Goal: Complete application form

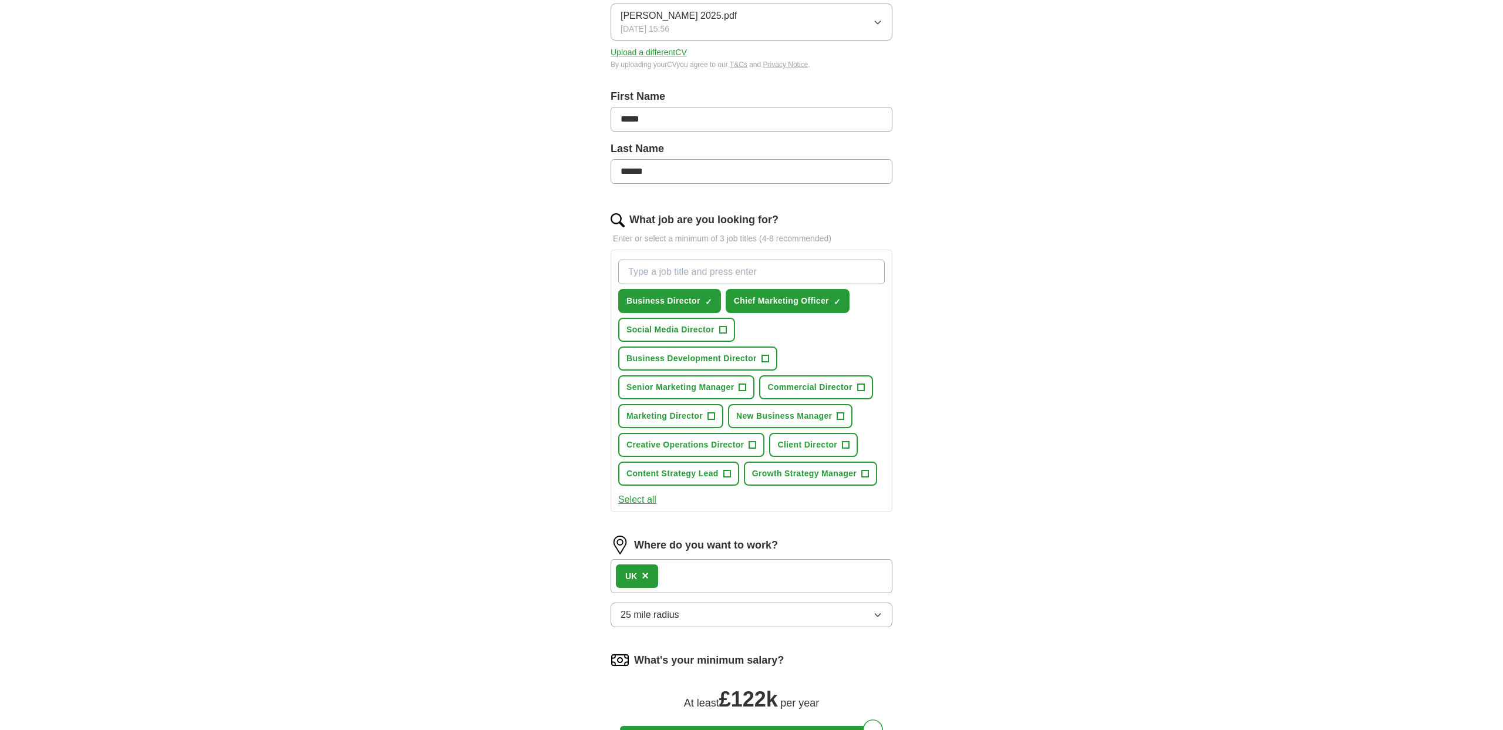
scroll to position [190, 0]
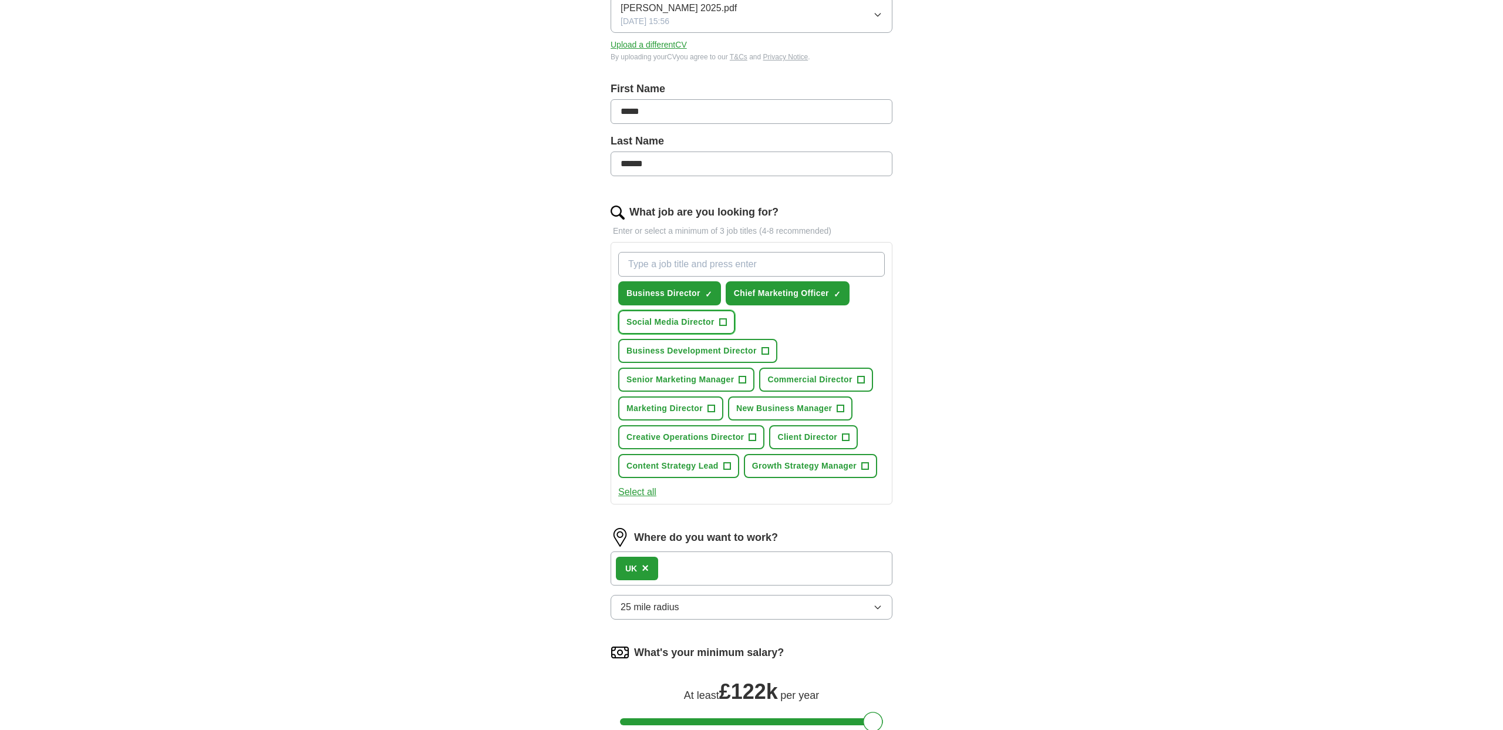
click at [726, 321] on span "+" at bounding box center [722, 322] width 7 height 9
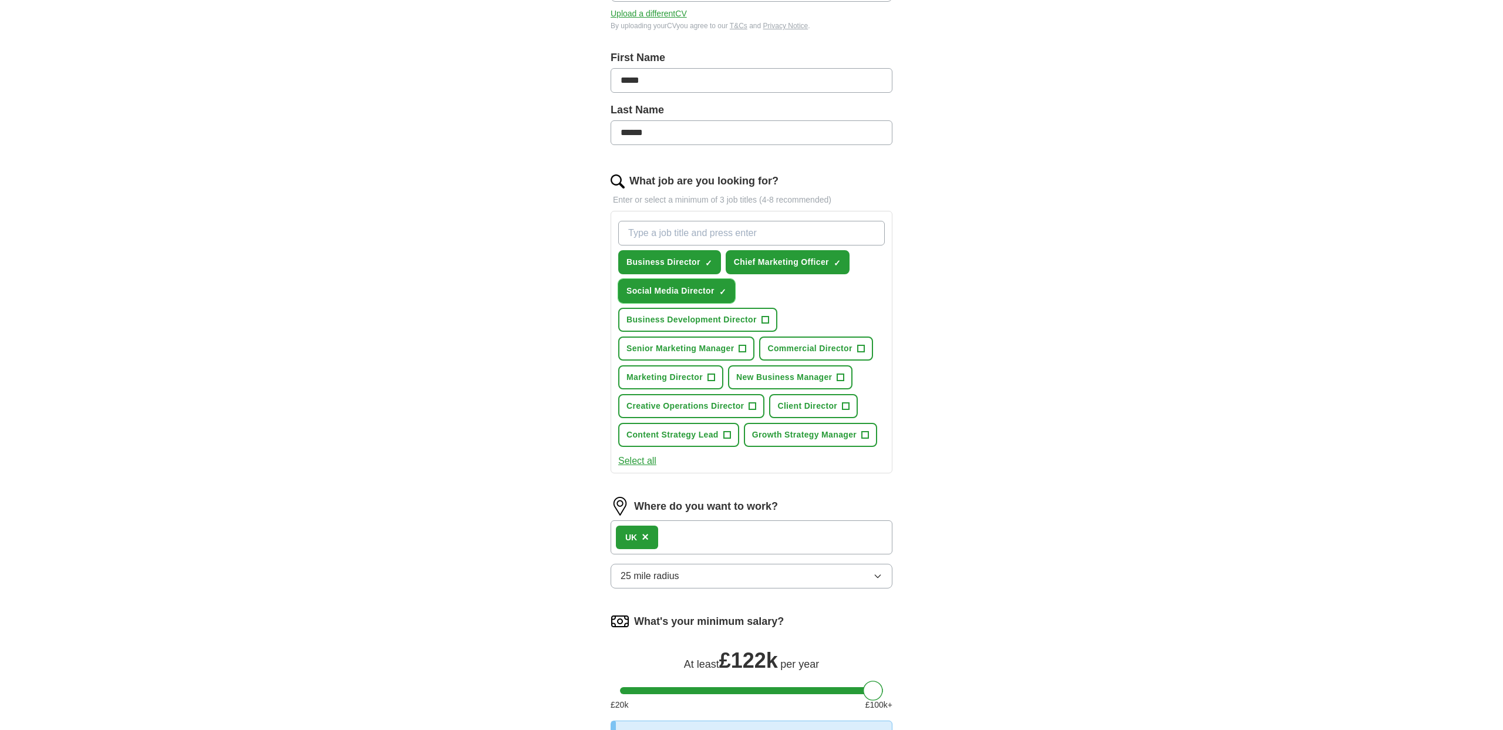
scroll to position [224, 0]
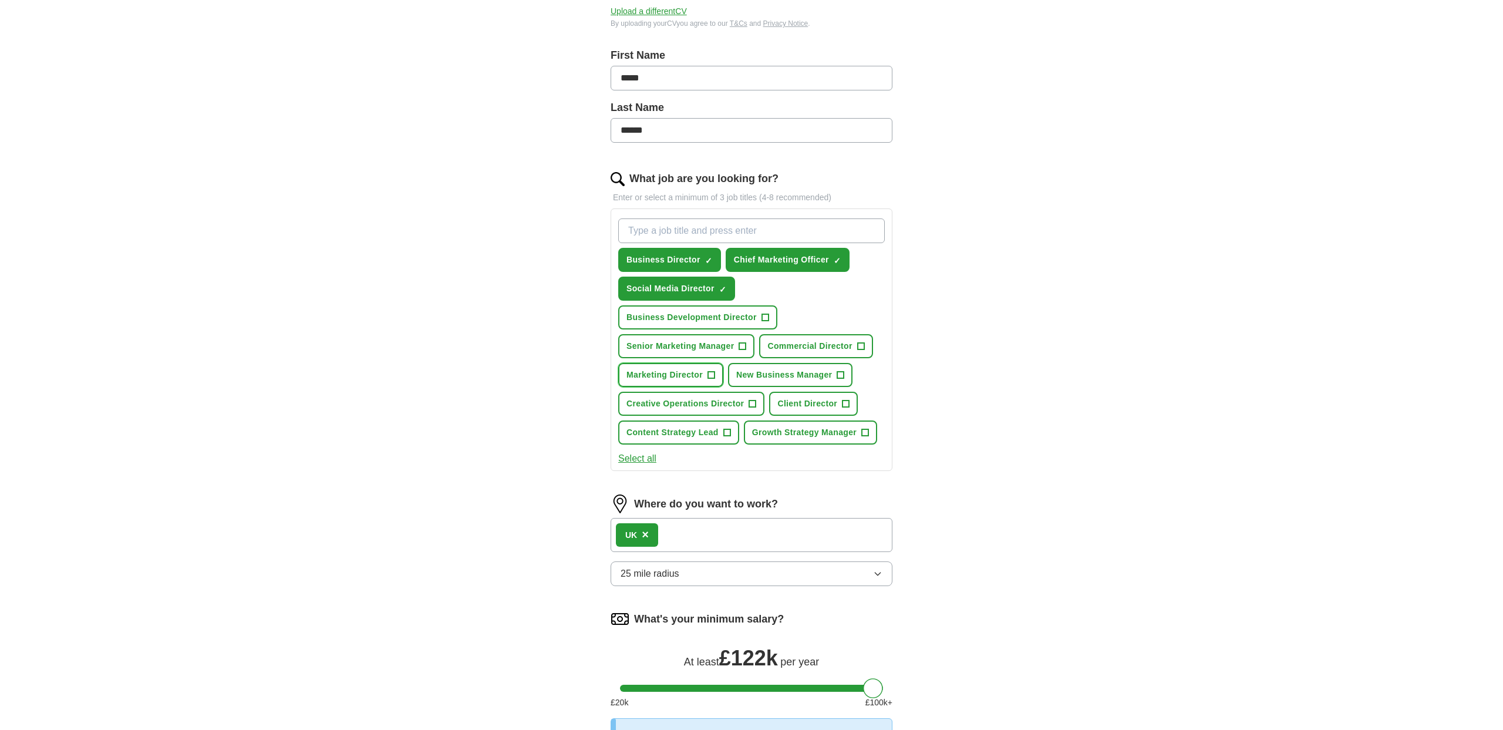
click at [715, 374] on span "+" at bounding box center [711, 375] width 7 height 9
click at [730, 433] on span "+" at bounding box center [726, 431] width 7 height 9
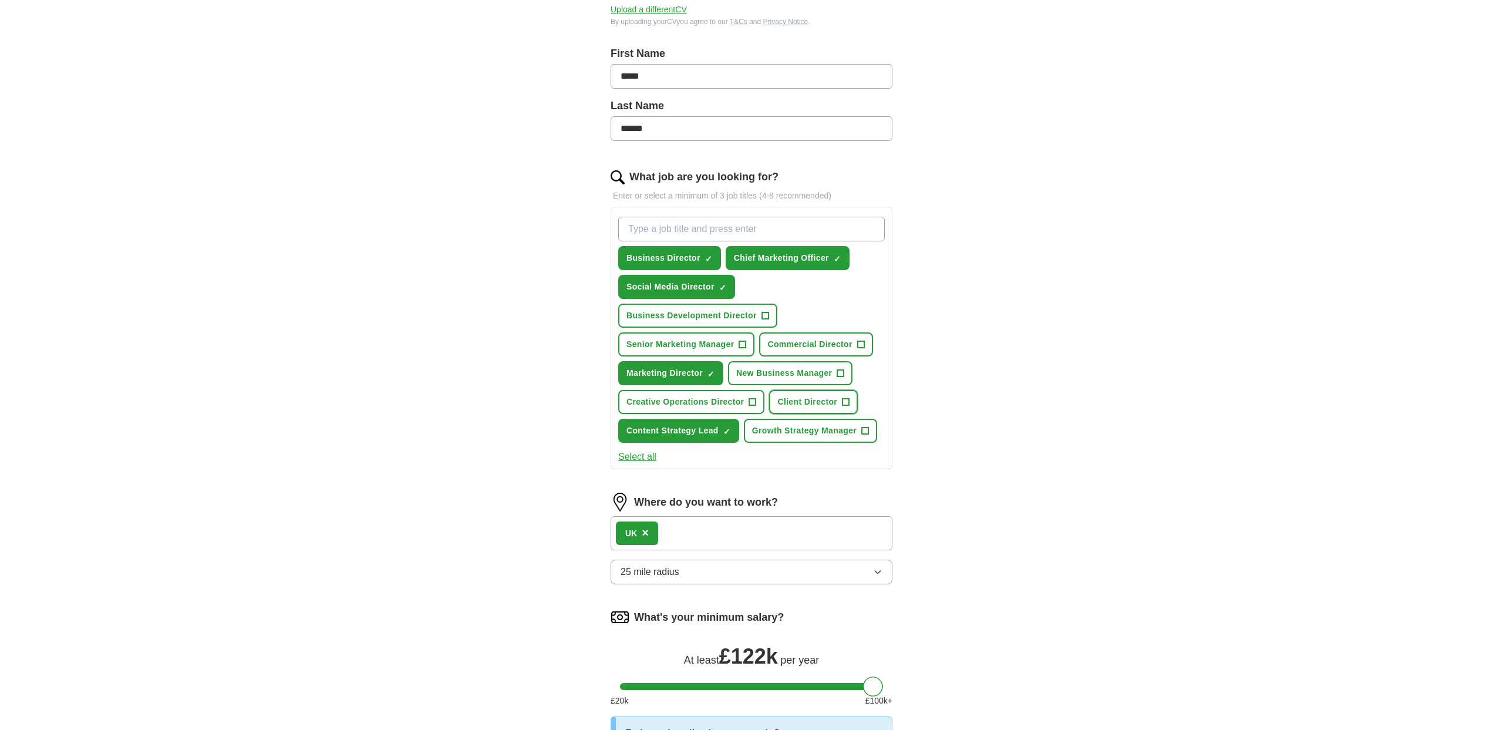
click at [820, 399] on span "Client Director" at bounding box center [807, 402] width 60 height 12
click at [747, 318] on span "Business Development Director" at bounding box center [692, 315] width 130 height 12
click at [813, 408] on button "Client Director ✓ ×" at bounding box center [813, 402] width 89 height 24
click at [730, 316] on span "Business Development Director" at bounding box center [692, 315] width 130 height 12
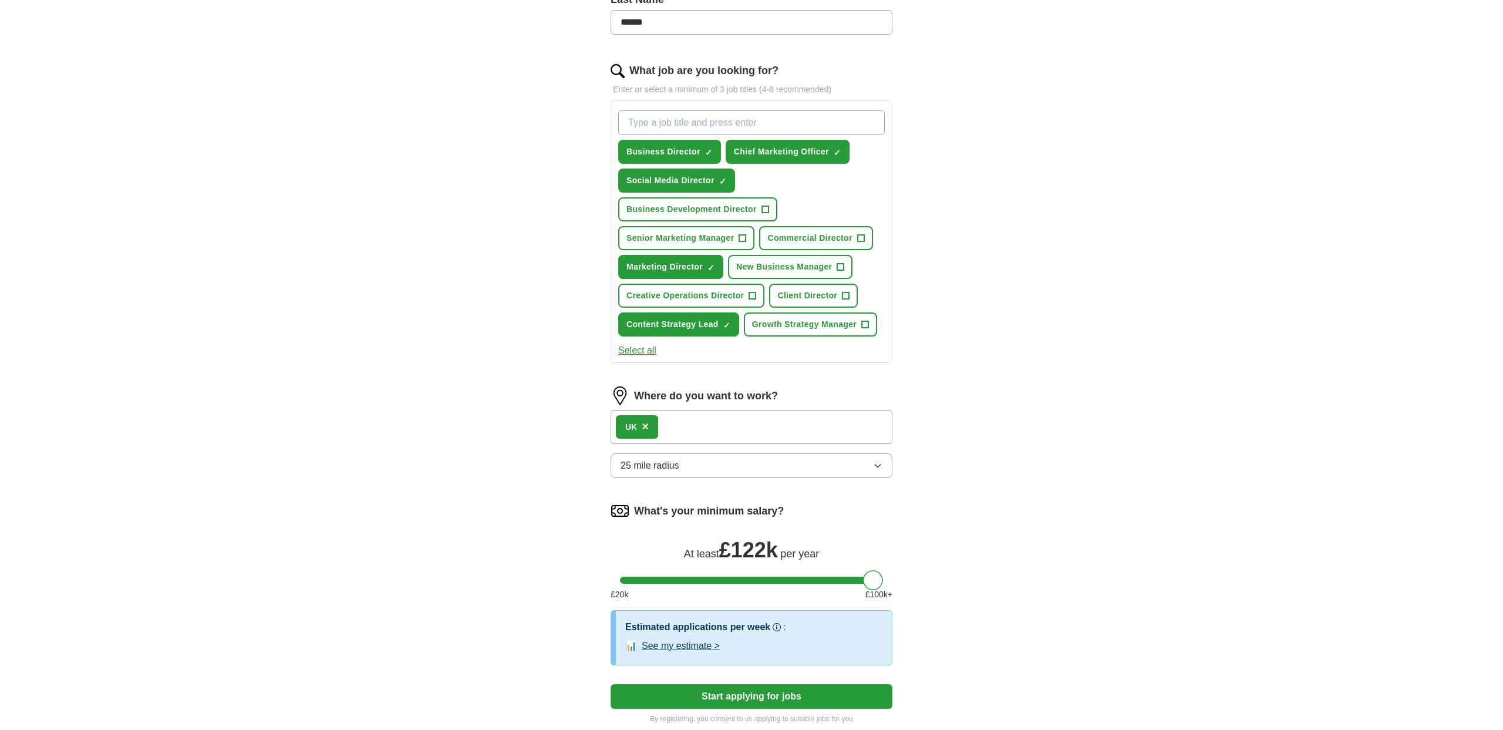
scroll to position [329, 0]
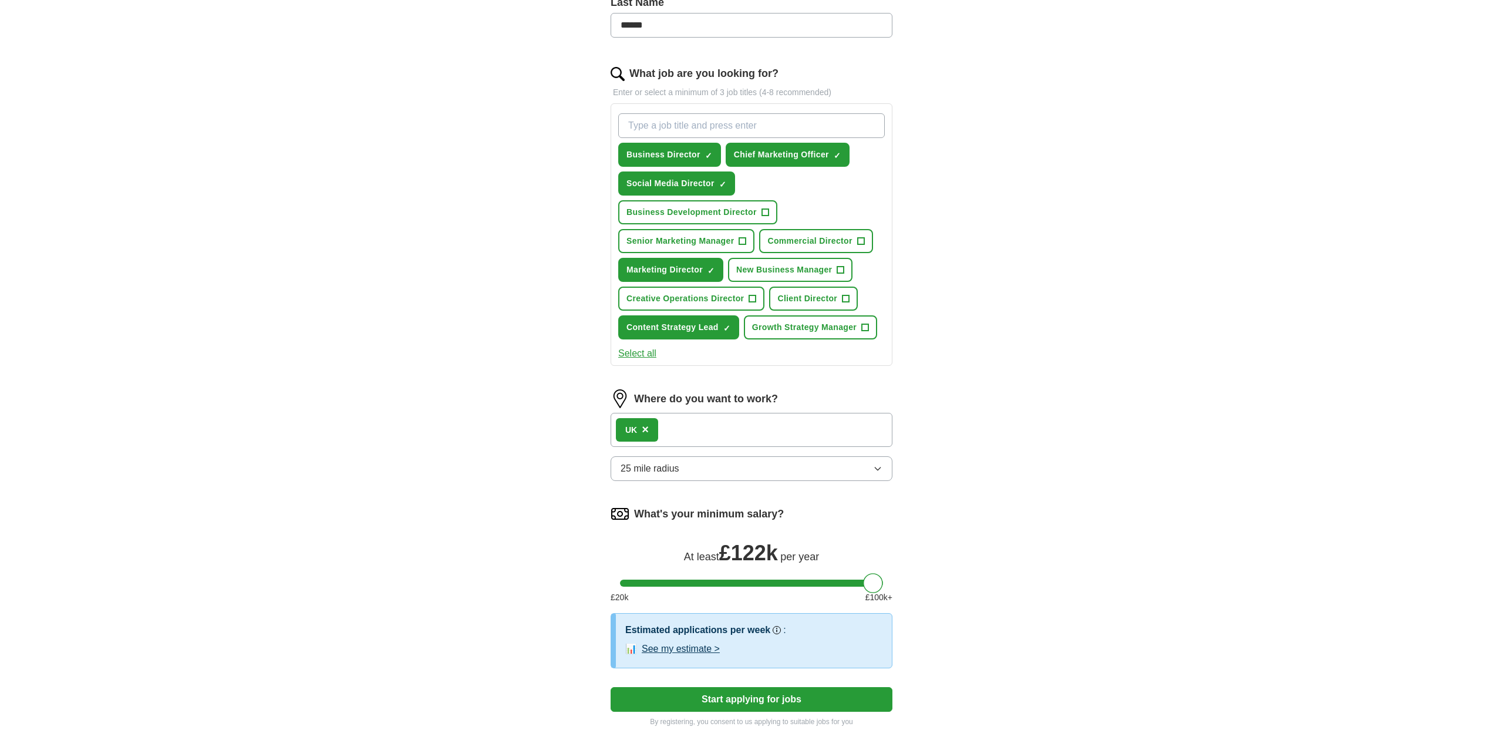
click at [678, 426] on div "UK ×" at bounding box center [752, 430] width 282 height 34
click at [663, 477] on button "25 mile radius" at bounding box center [752, 468] width 282 height 25
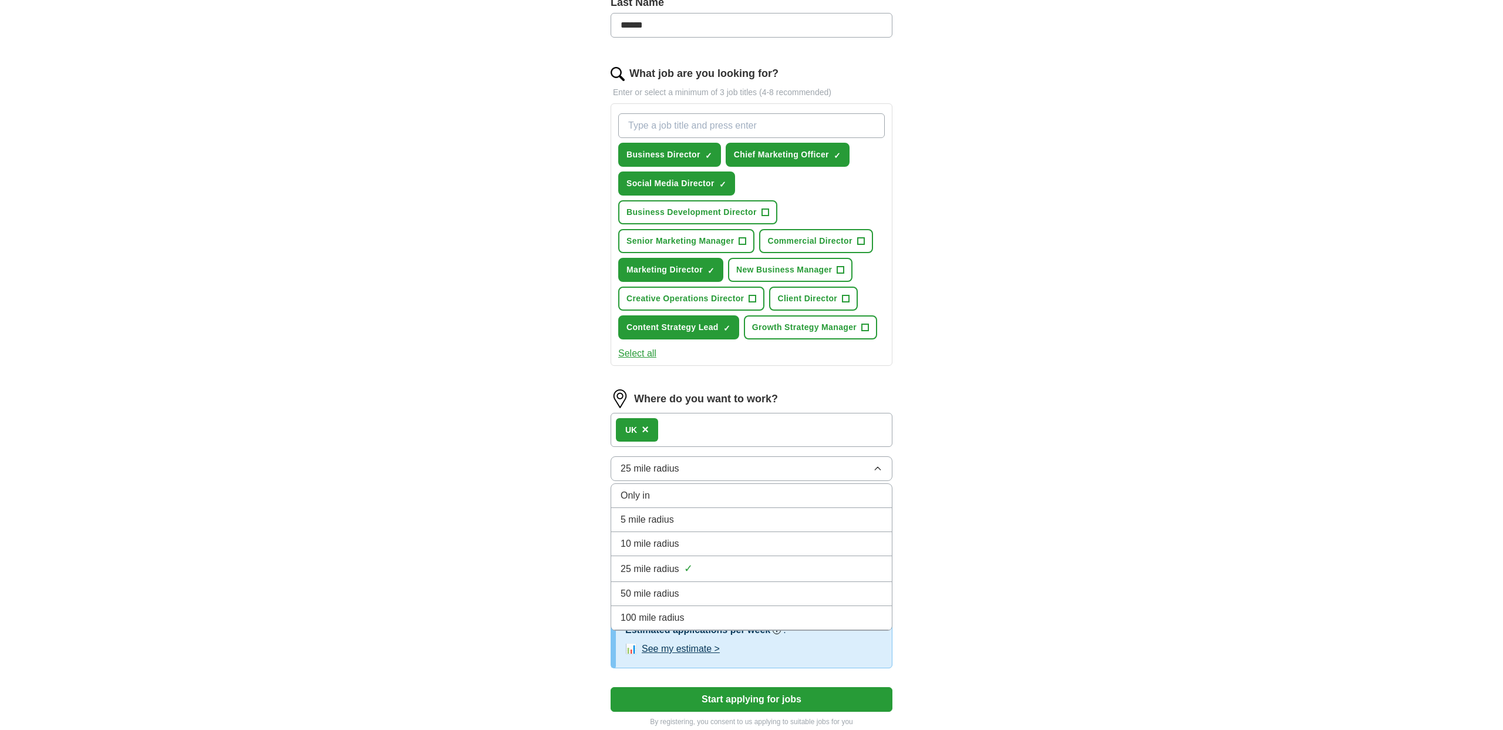
drag, startPoint x: 664, startPoint y: 472, endPoint x: 642, endPoint y: 448, distance: 32.0
click at [662, 472] on span "25 mile radius" at bounding box center [650, 469] width 59 height 14
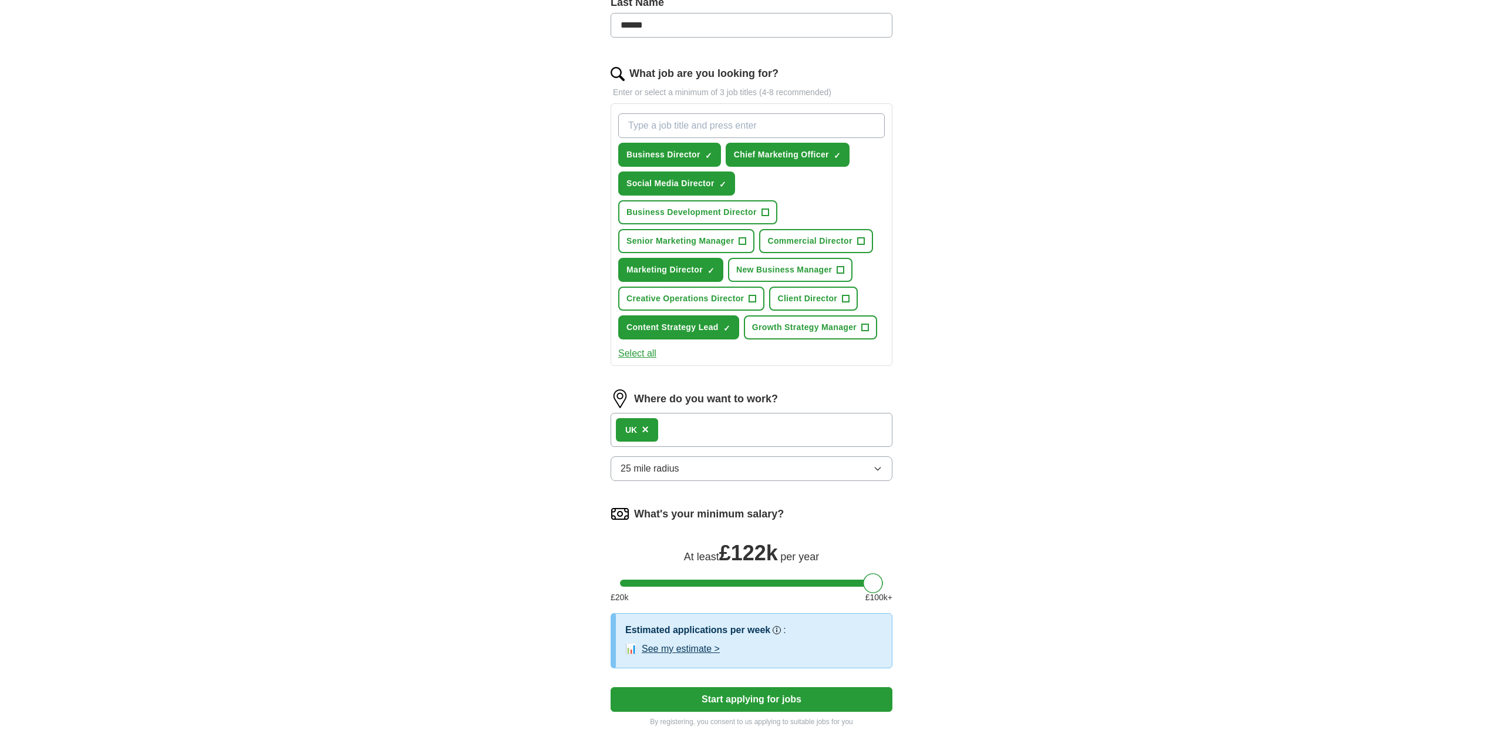
click at [691, 428] on div "UK ×" at bounding box center [752, 430] width 282 height 34
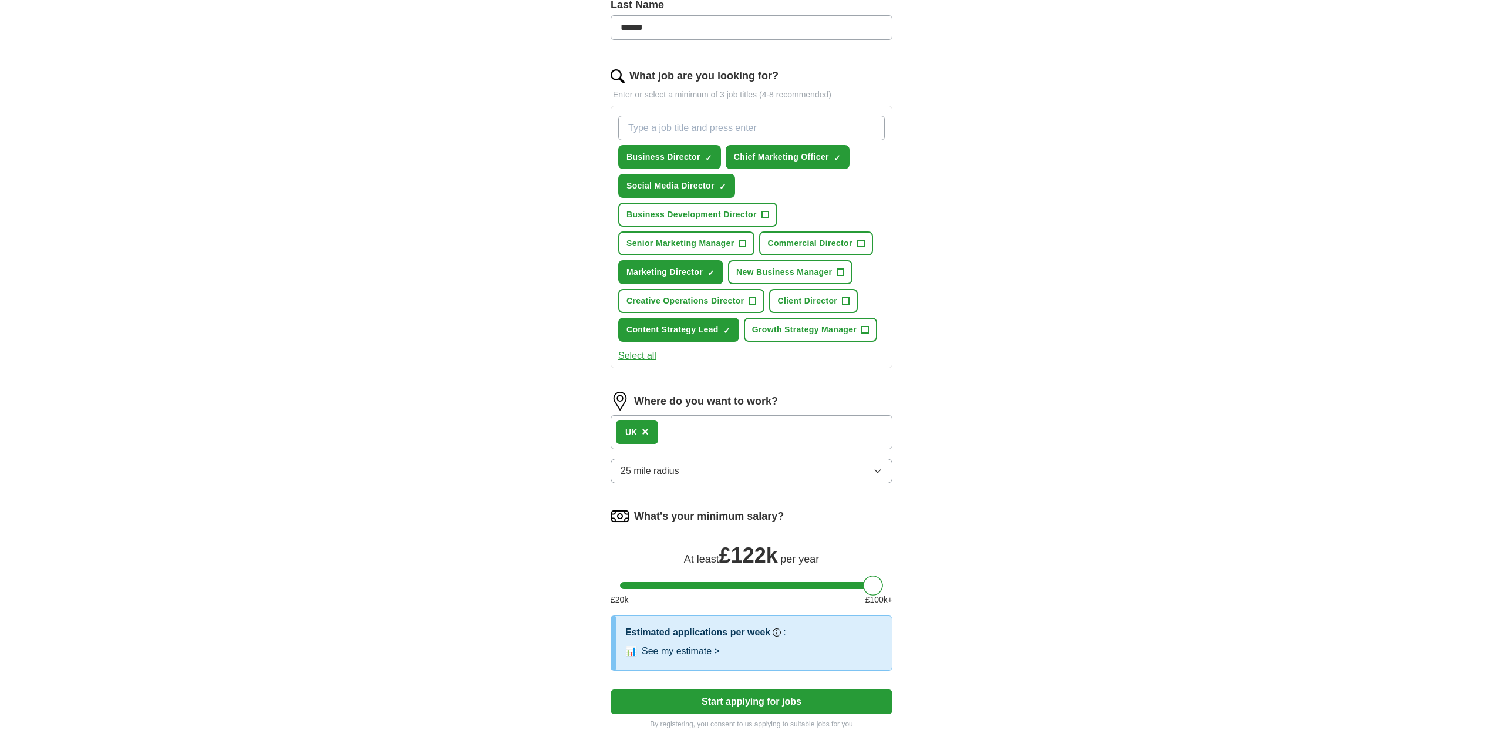
scroll to position [328, 0]
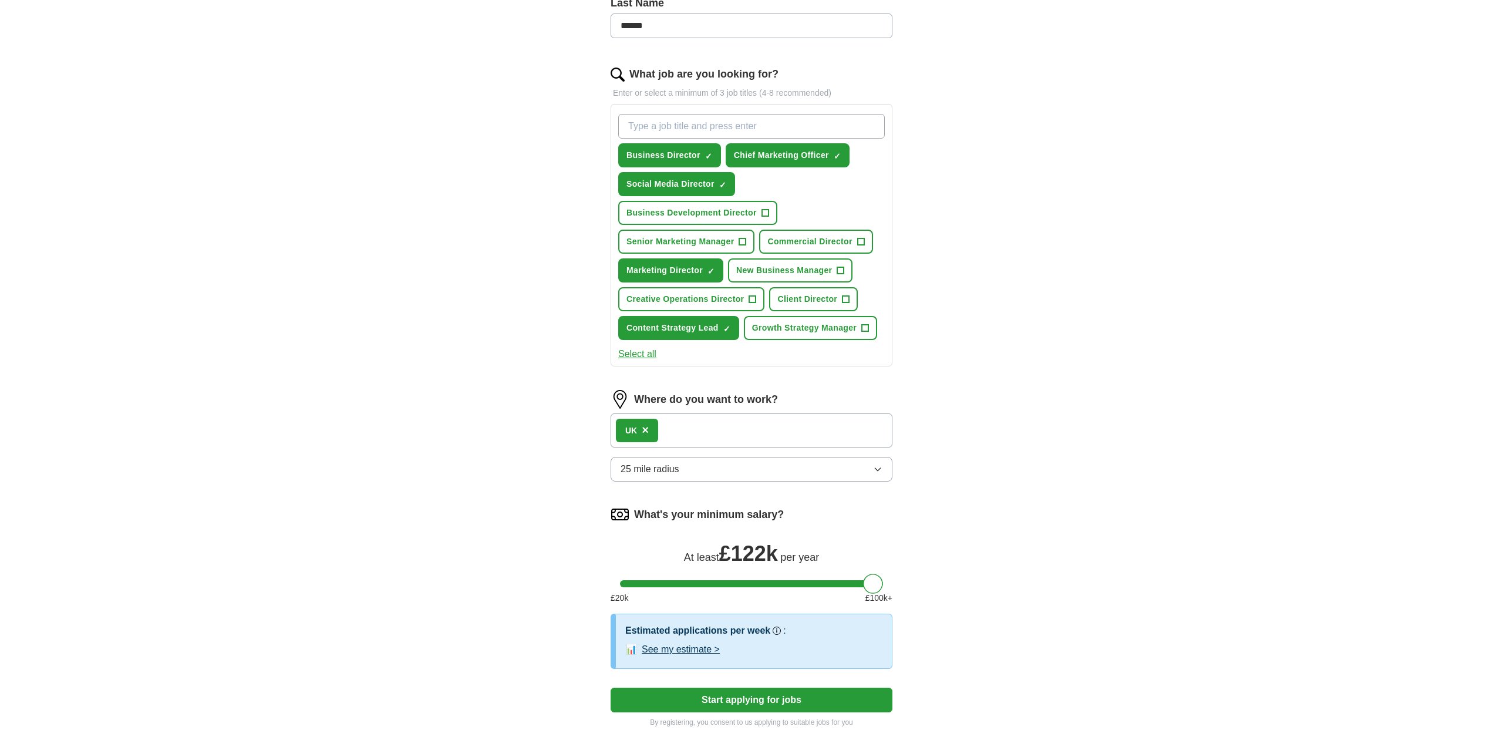
click at [648, 430] on span "×" at bounding box center [645, 429] width 7 height 13
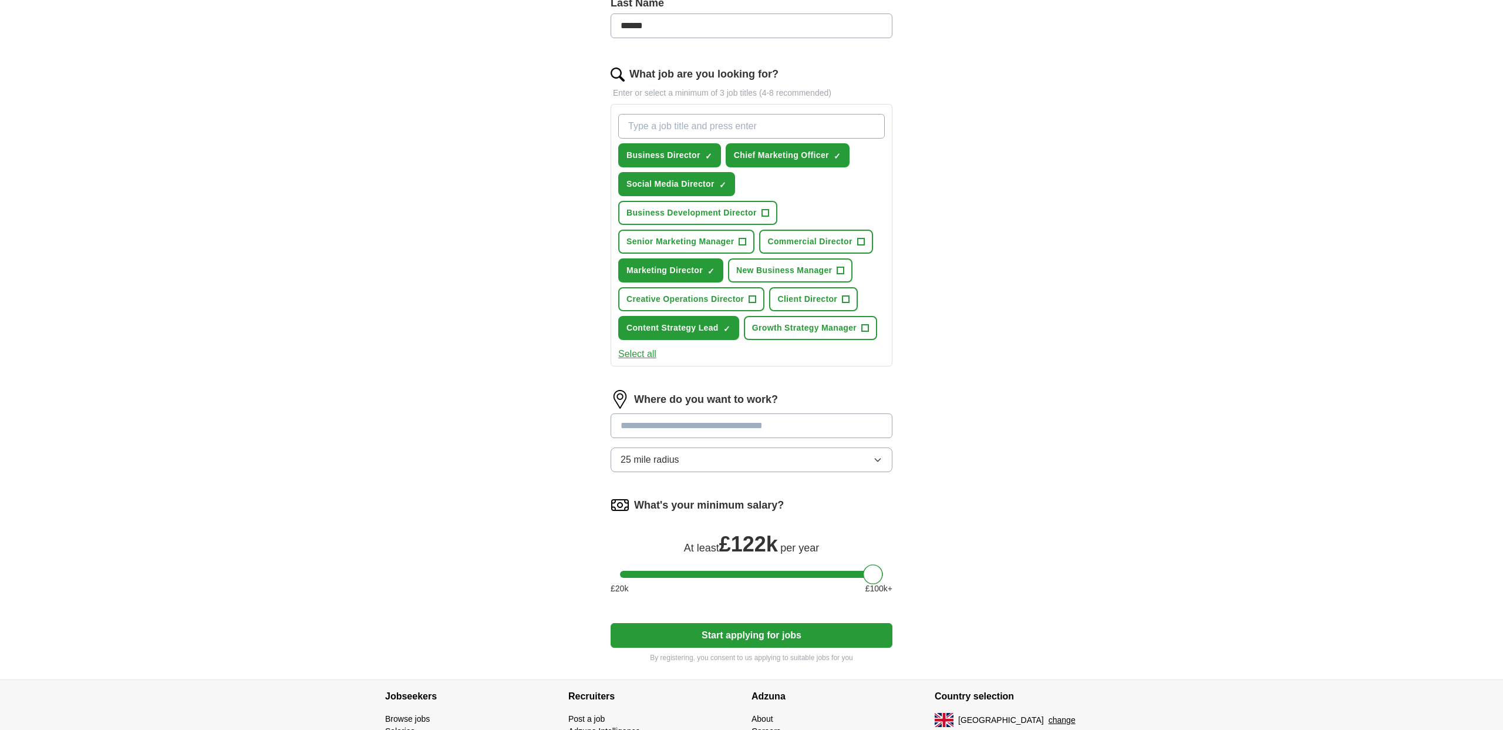
click at [642, 431] on input at bounding box center [752, 425] width 282 height 25
type input "******"
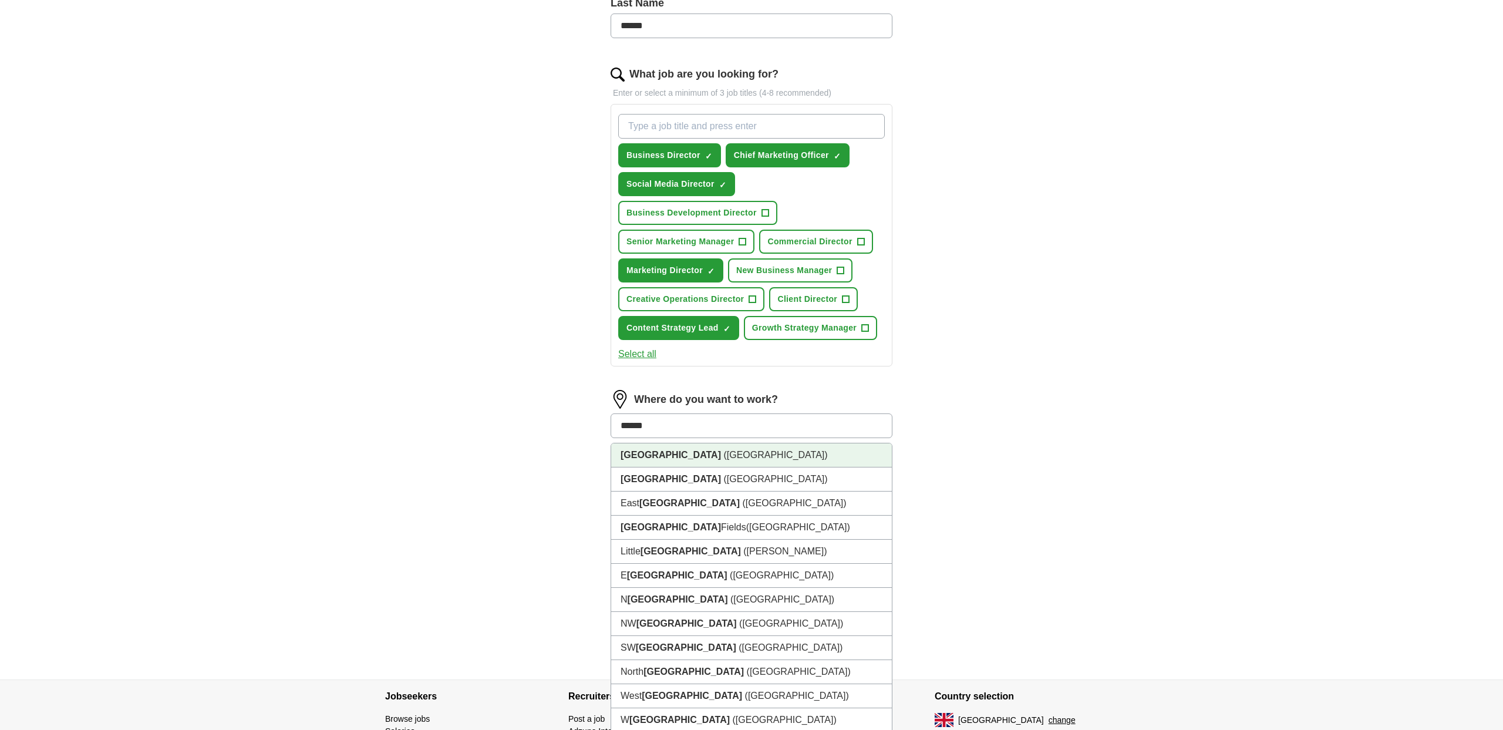
click at [671, 466] on li "[GEOGRAPHIC_DATA] ([GEOGRAPHIC_DATA])" at bounding box center [751, 455] width 281 height 24
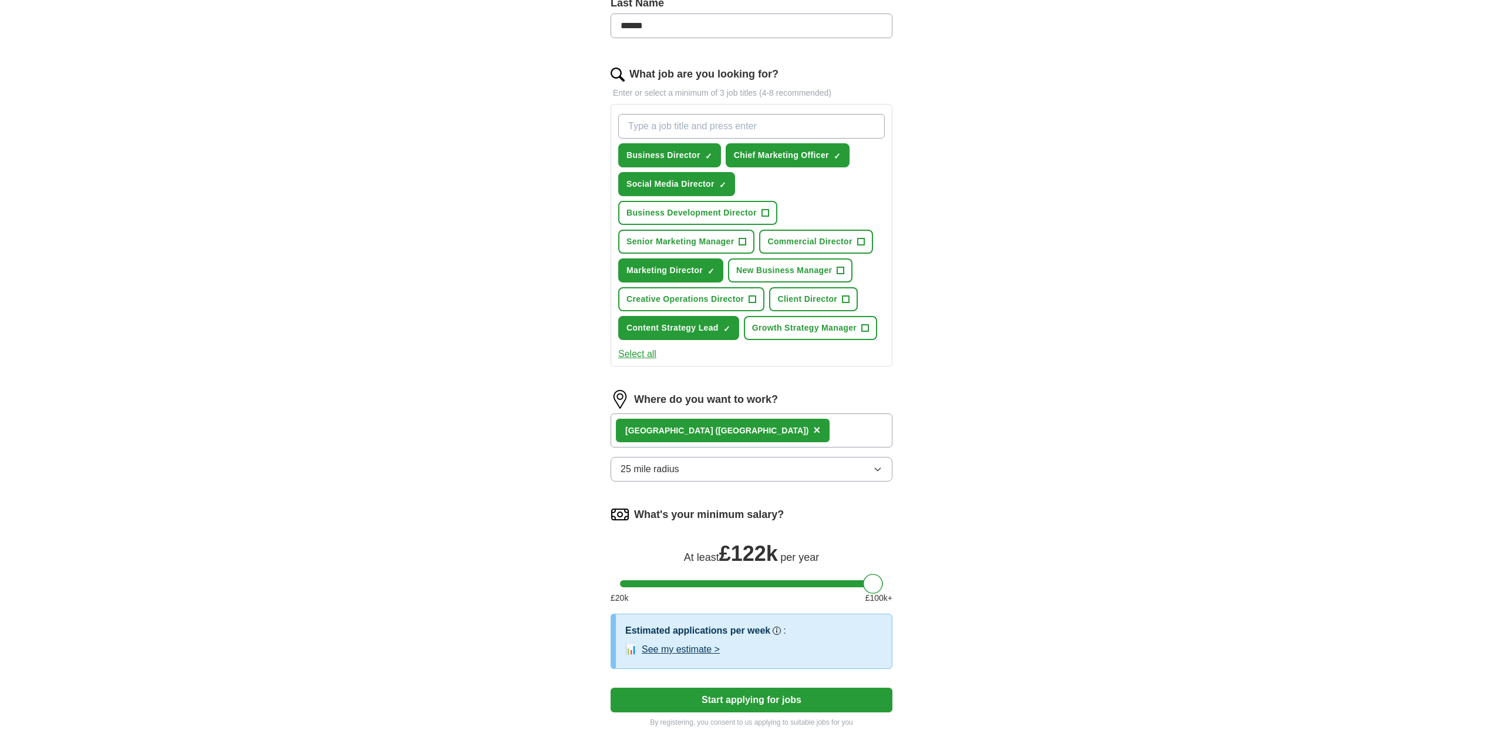
click at [727, 437] on div "[GEOGRAPHIC_DATA] ([GEOGRAPHIC_DATA]) ×" at bounding box center [752, 430] width 282 height 34
click at [711, 429] on div "[GEOGRAPHIC_DATA] ([GEOGRAPHIC_DATA]) ×" at bounding box center [752, 430] width 282 height 34
click at [687, 431] on div "[GEOGRAPHIC_DATA] ([GEOGRAPHIC_DATA]) ×" at bounding box center [723, 430] width 214 height 23
click at [813, 432] on span "×" at bounding box center [816, 429] width 7 height 13
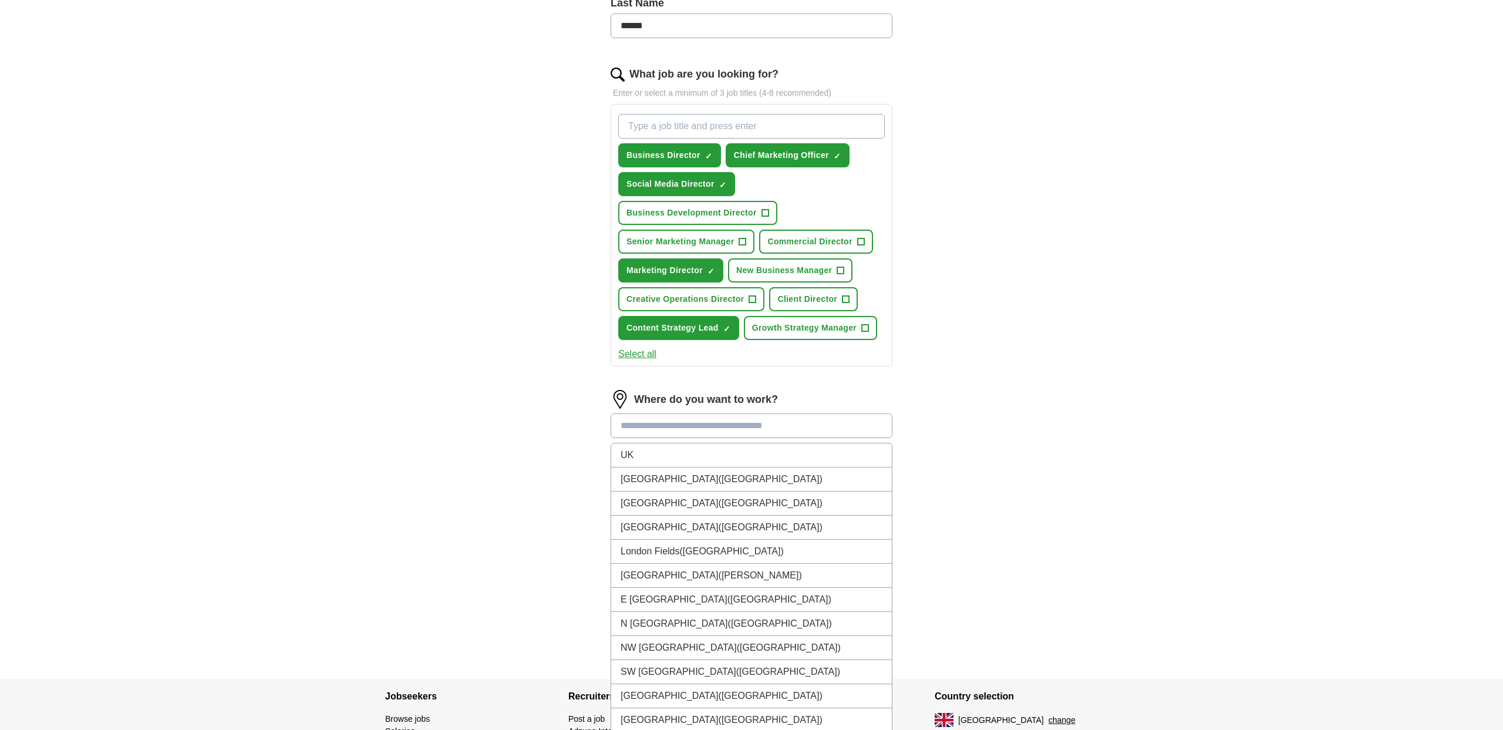
click at [649, 427] on input at bounding box center [752, 425] width 282 height 25
type input "****"
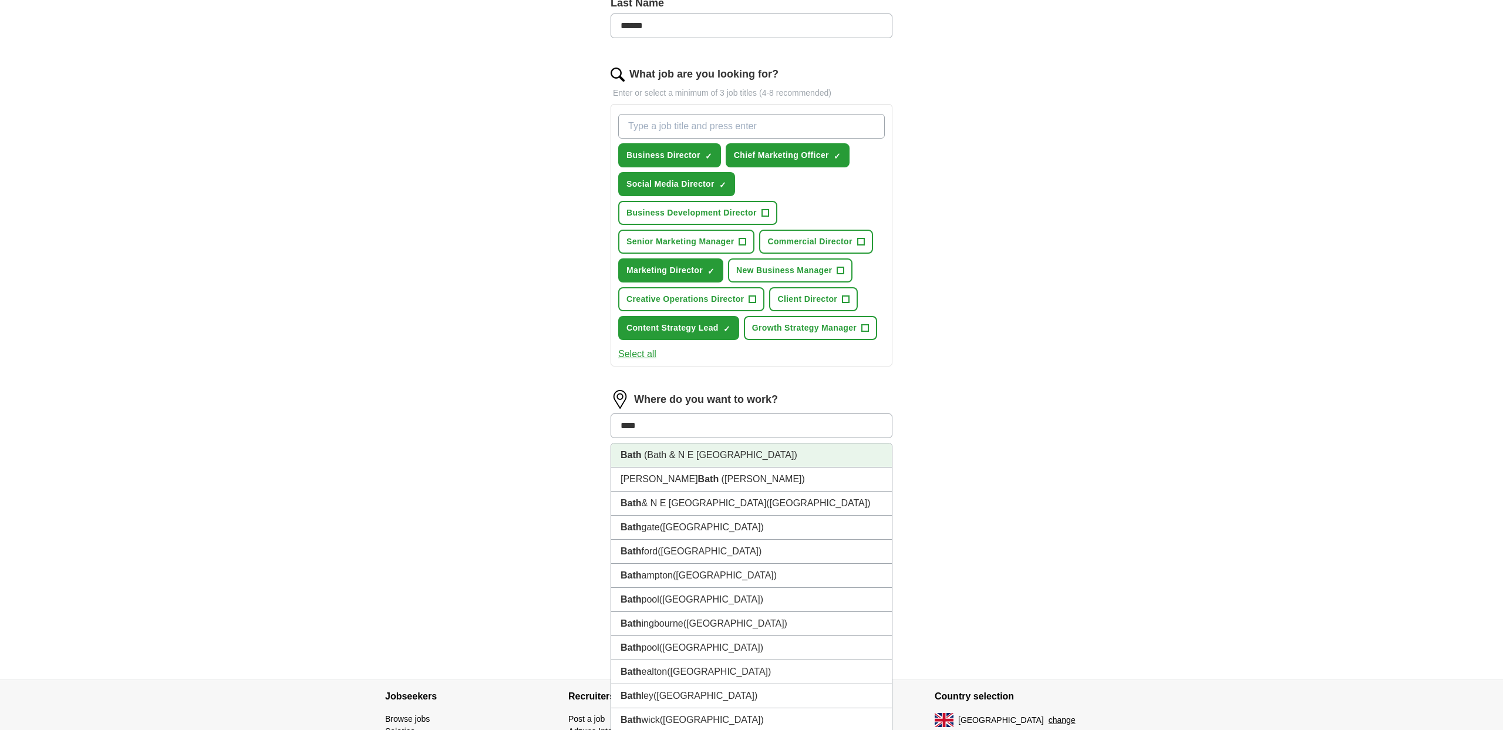
click at [658, 455] on span "(Bath & N E [GEOGRAPHIC_DATA])" at bounding box center [720, 455] width 153 height 10
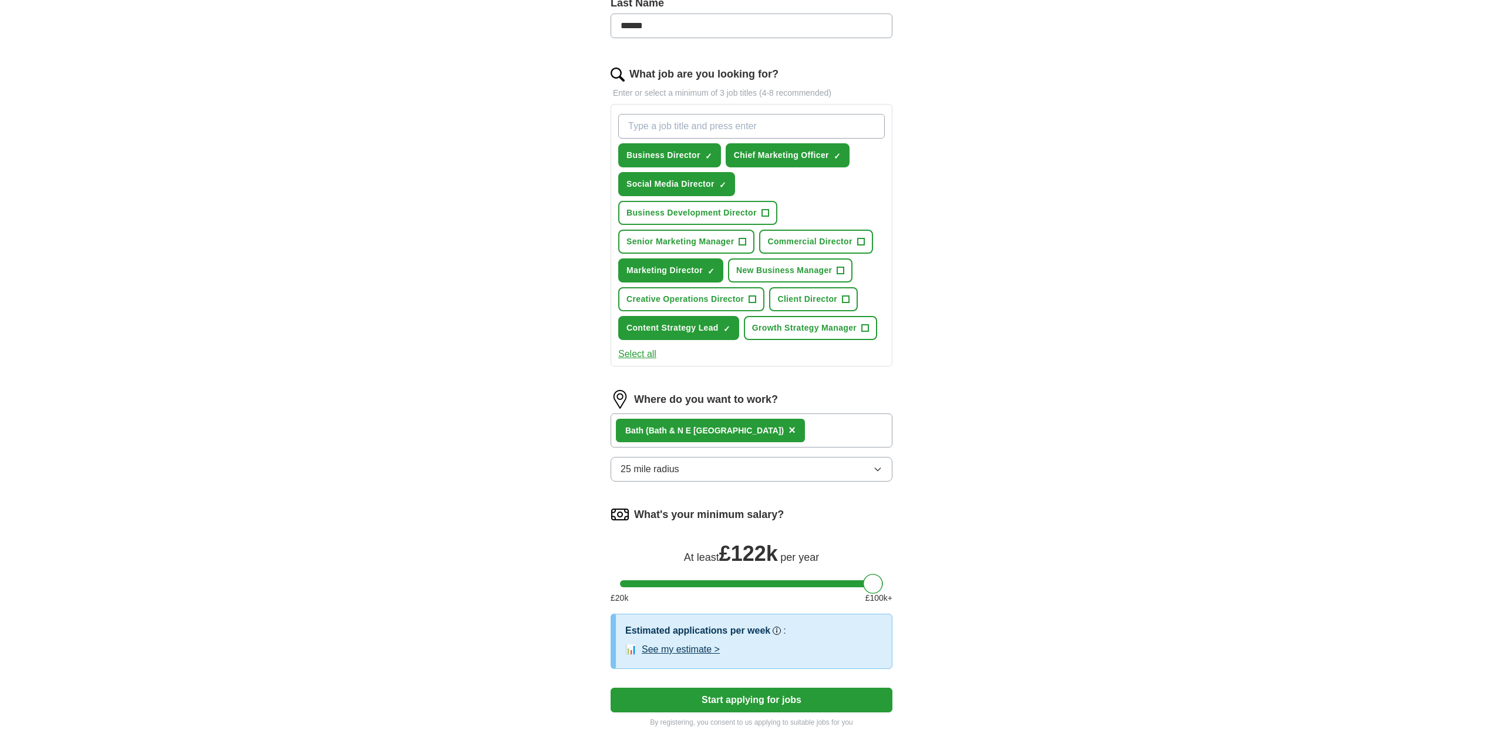
click at [657, 482] on div "Where do you want to work? Bath (Bath & [GEOGRAPHIC_DATA]) × 25 mile radius" at bounding box center [752, 440] width 282 height 101
click at [659, 471] on span "25 mile radius" at bounding box center [650, 469] width 59 height 14
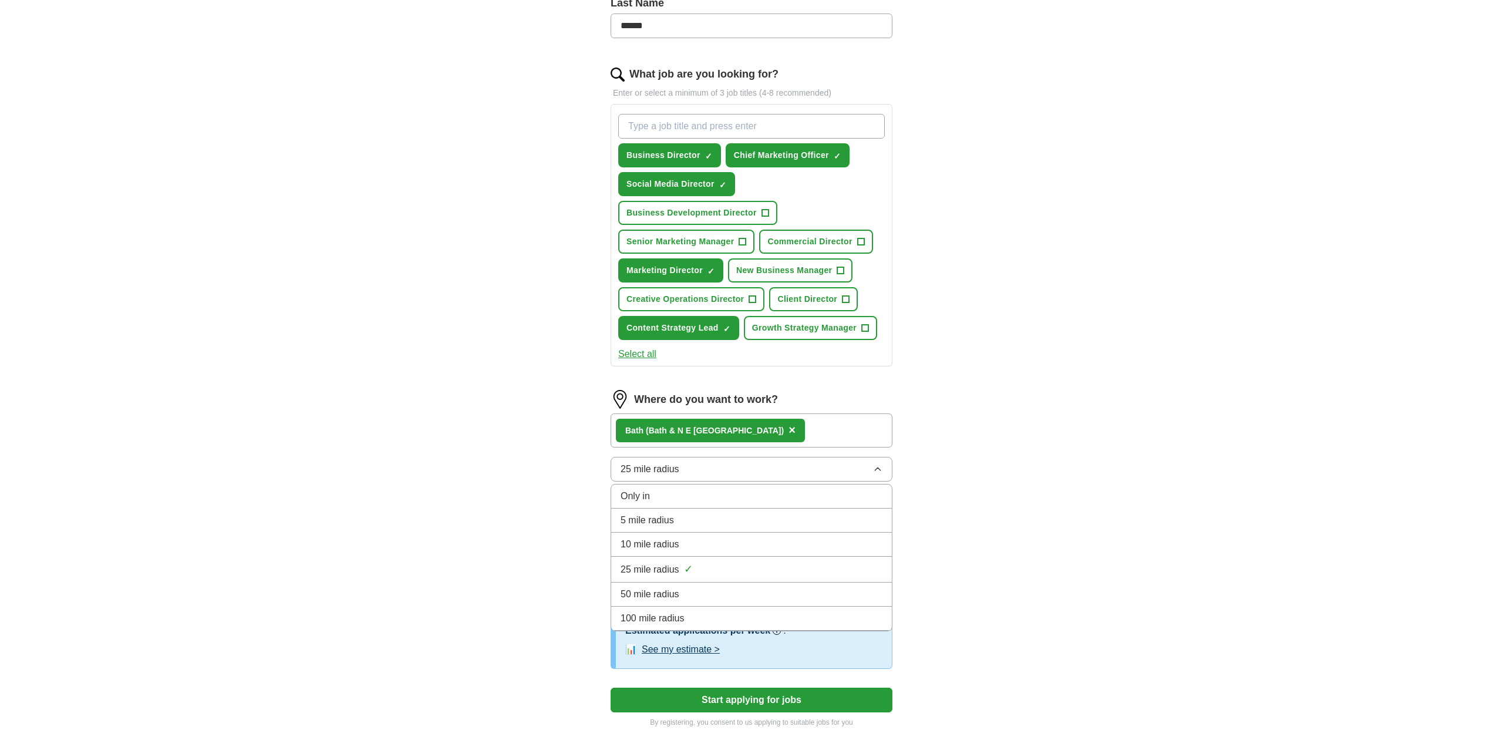
click at [659, 471] on span "25 mile radius" at bounding box center [650, 469] width 59 height 14
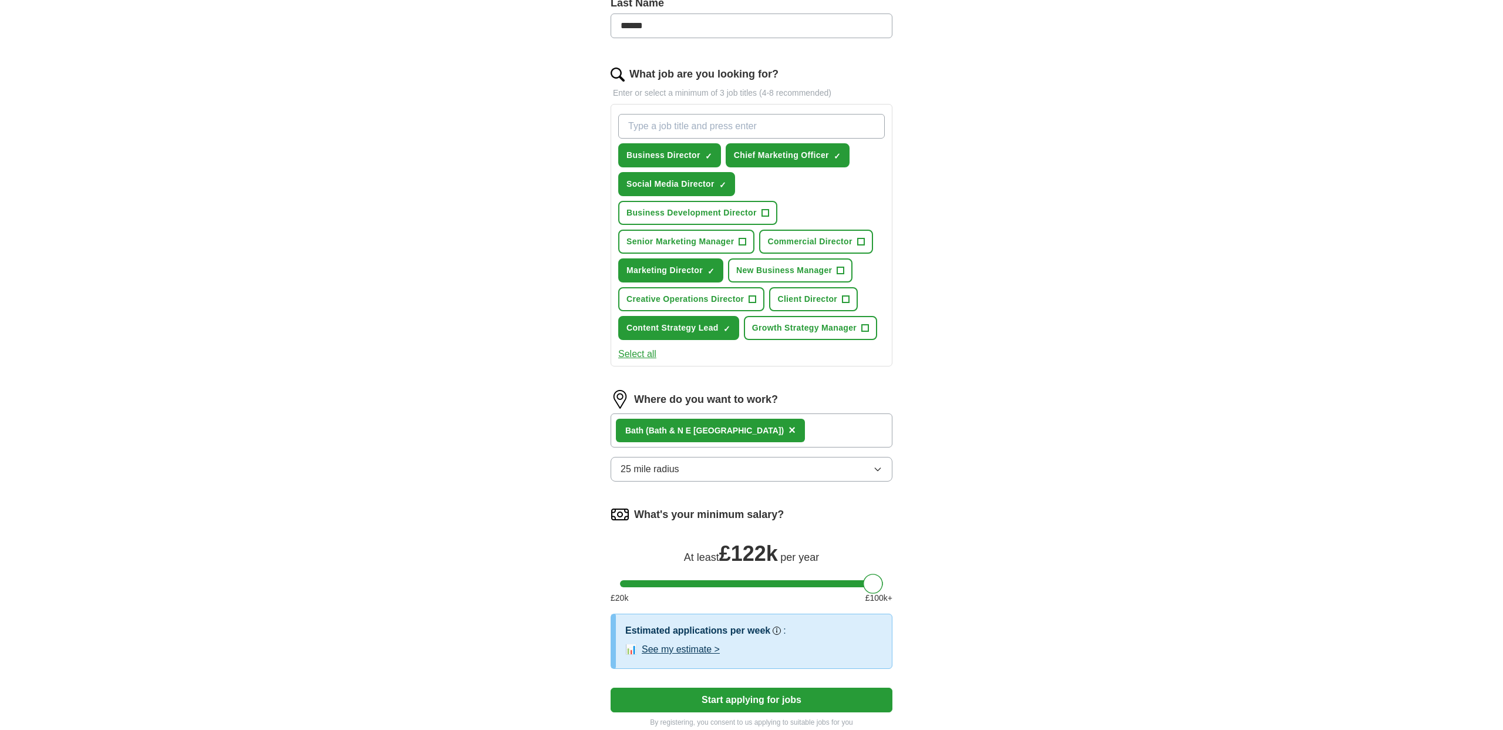
click at [789, 431] on span "×" at bounding box center [792, 429] width 7 height 13
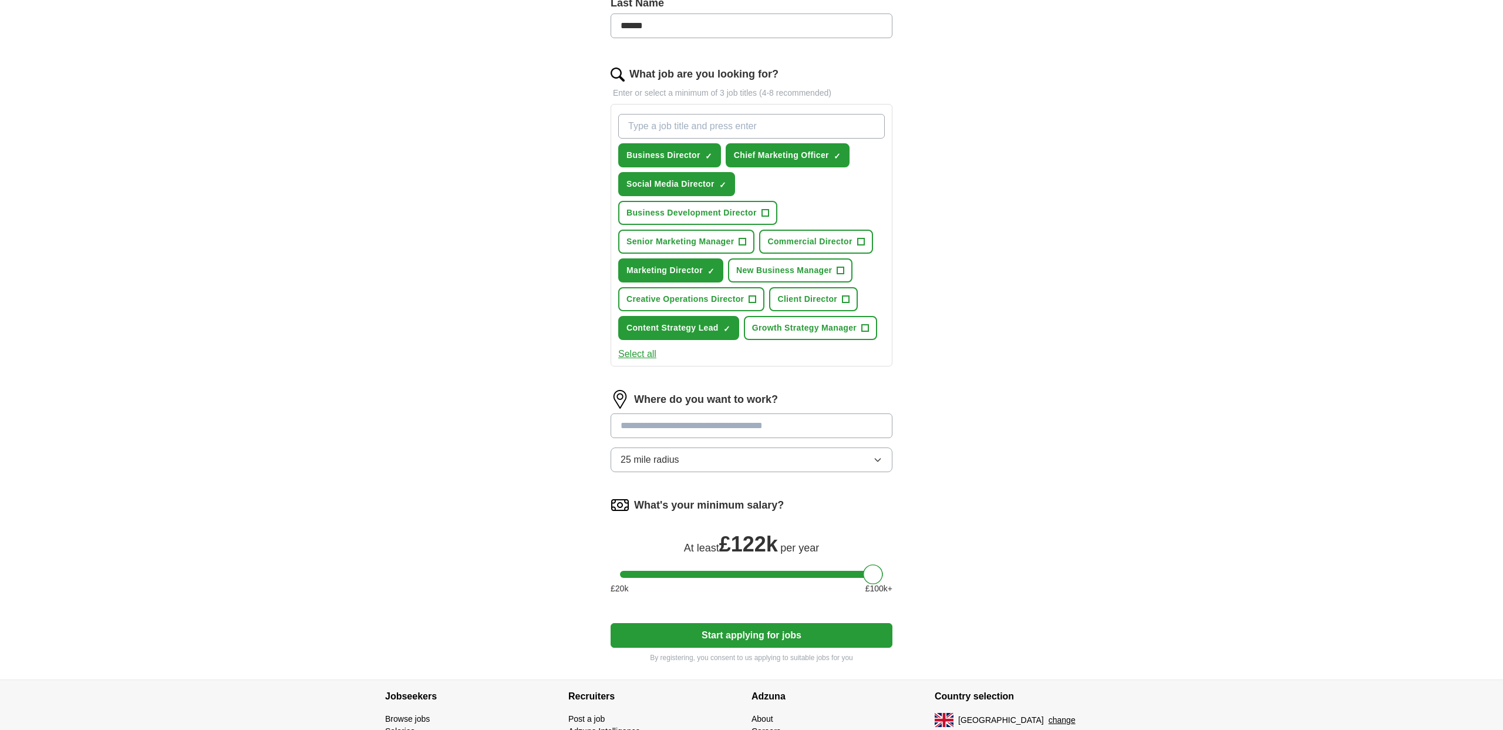
click at [662, 433] on input at bounding box center [752, 425] width 282 height 25
type input "******"
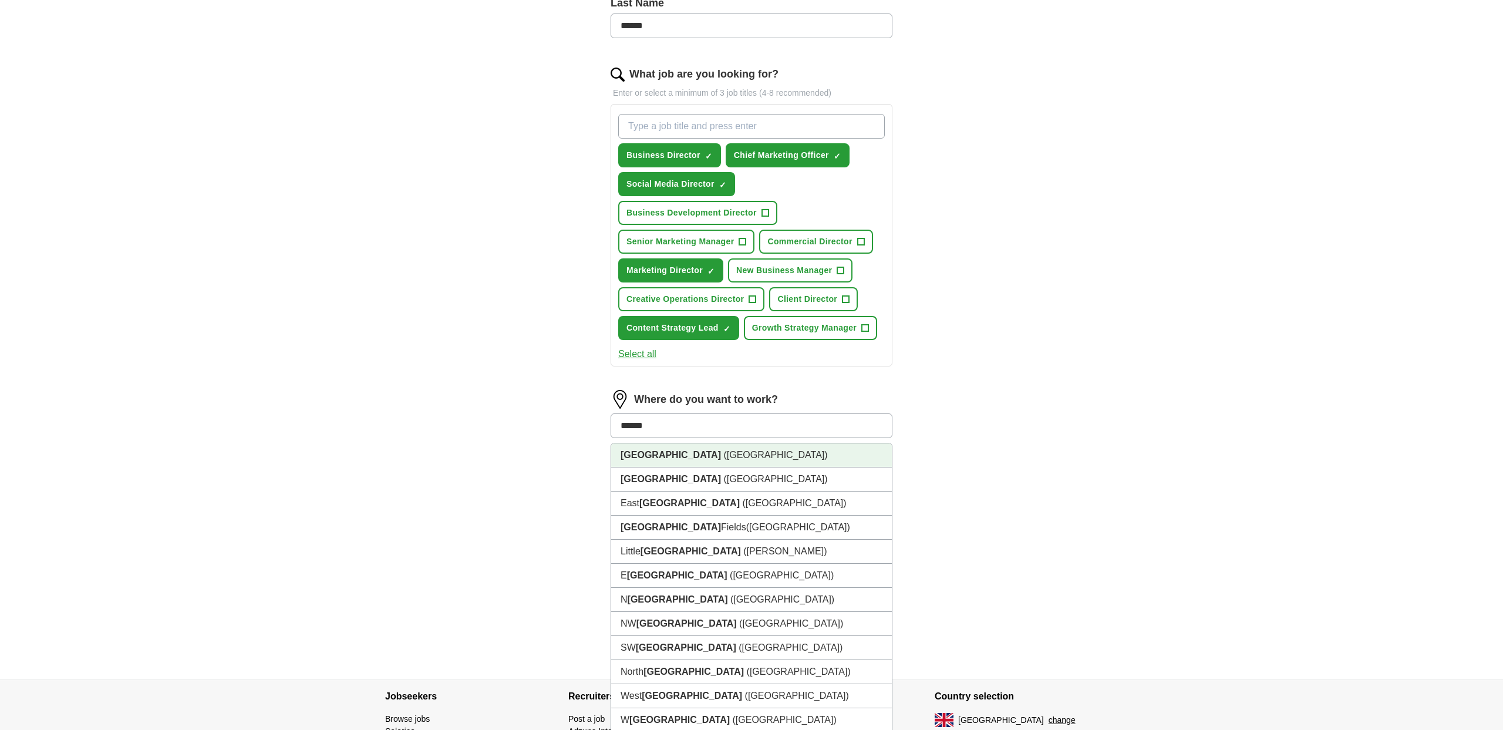
click at [723, 454] on span "([GEOGRAPHIC_DATA])" at bounding box center [775, 455] width 104 height 10
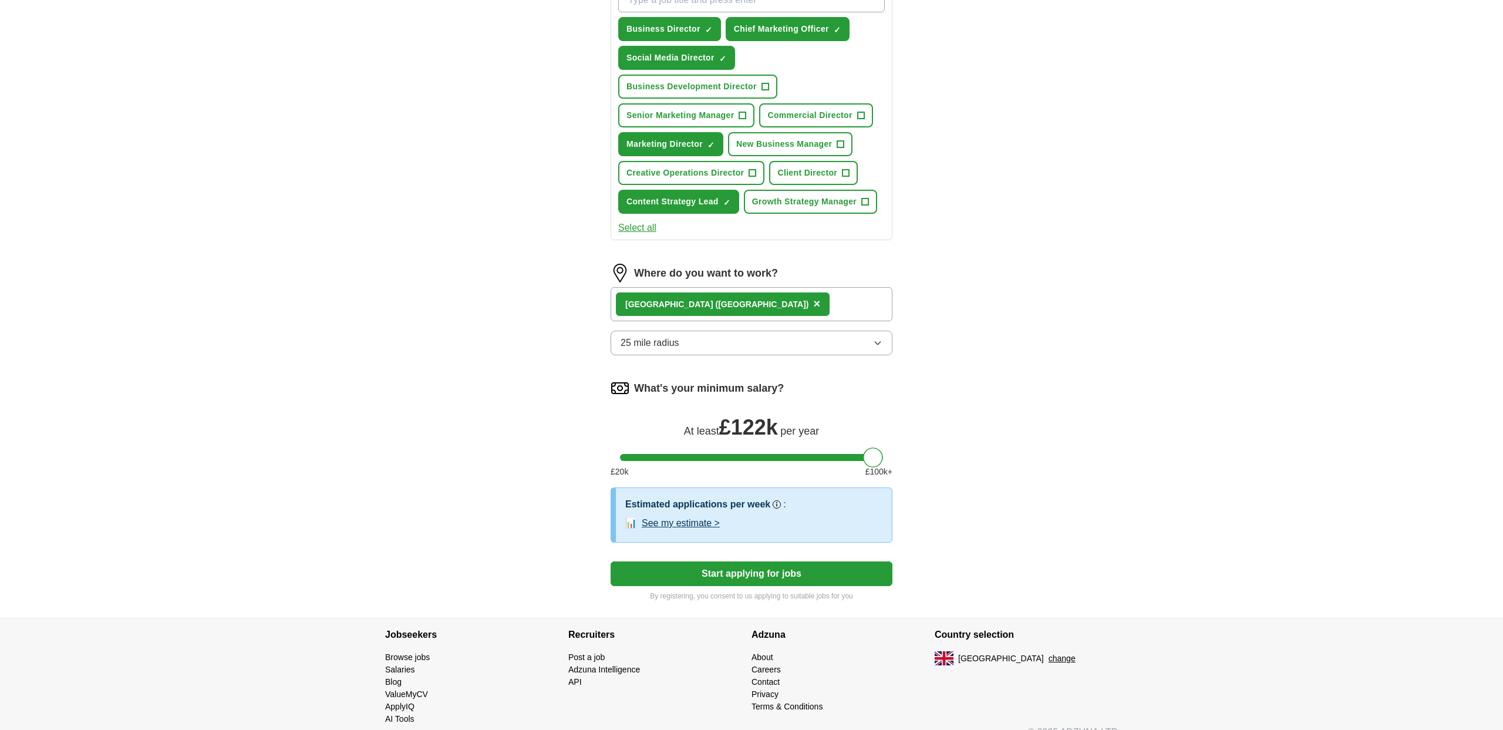
scroll to position [464, 0]
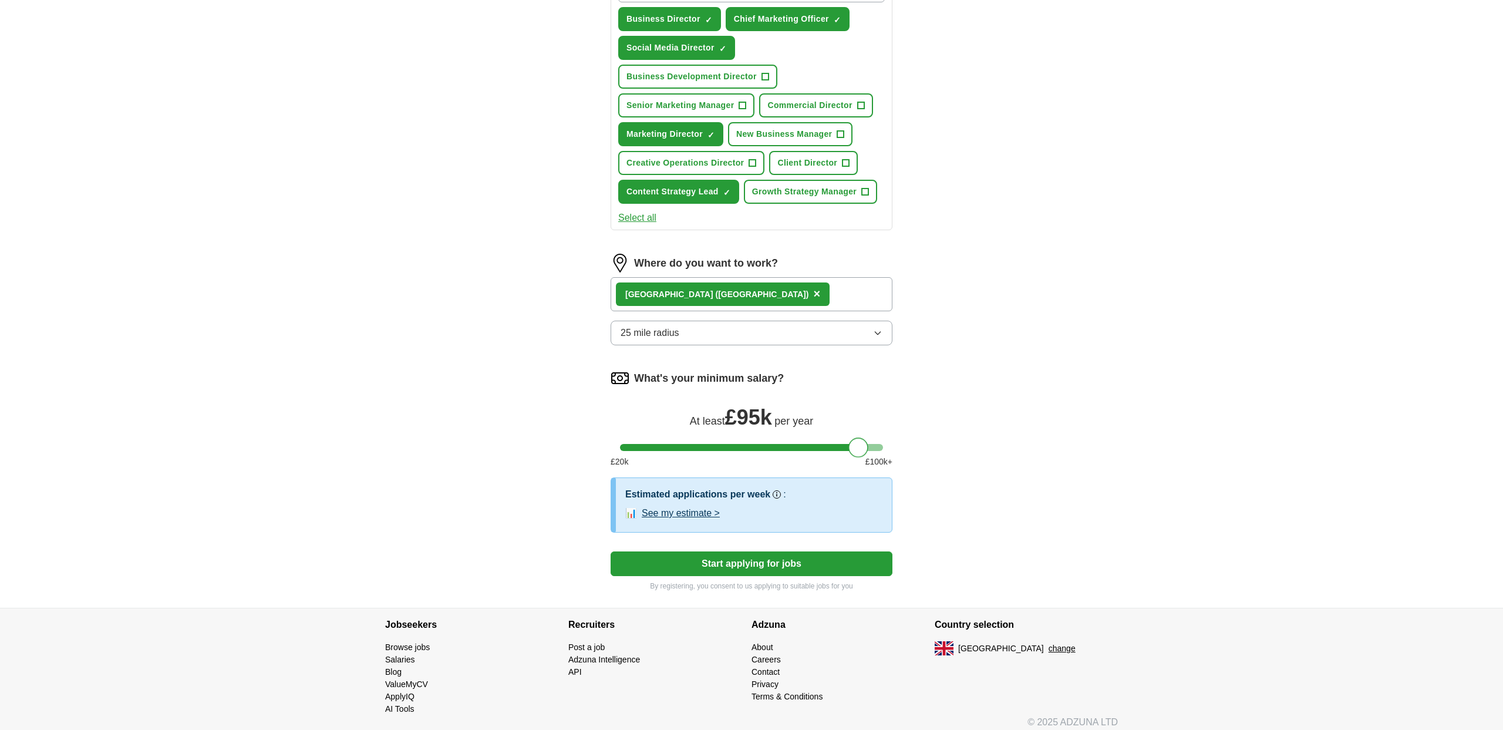
drag, startPoint x: 873, startPoint y: 446, endPoint x: 849, endPoint y: 446, distance: 24.1
click at [857, 445] on div at bounding box center [859, 447] width 20 height 20
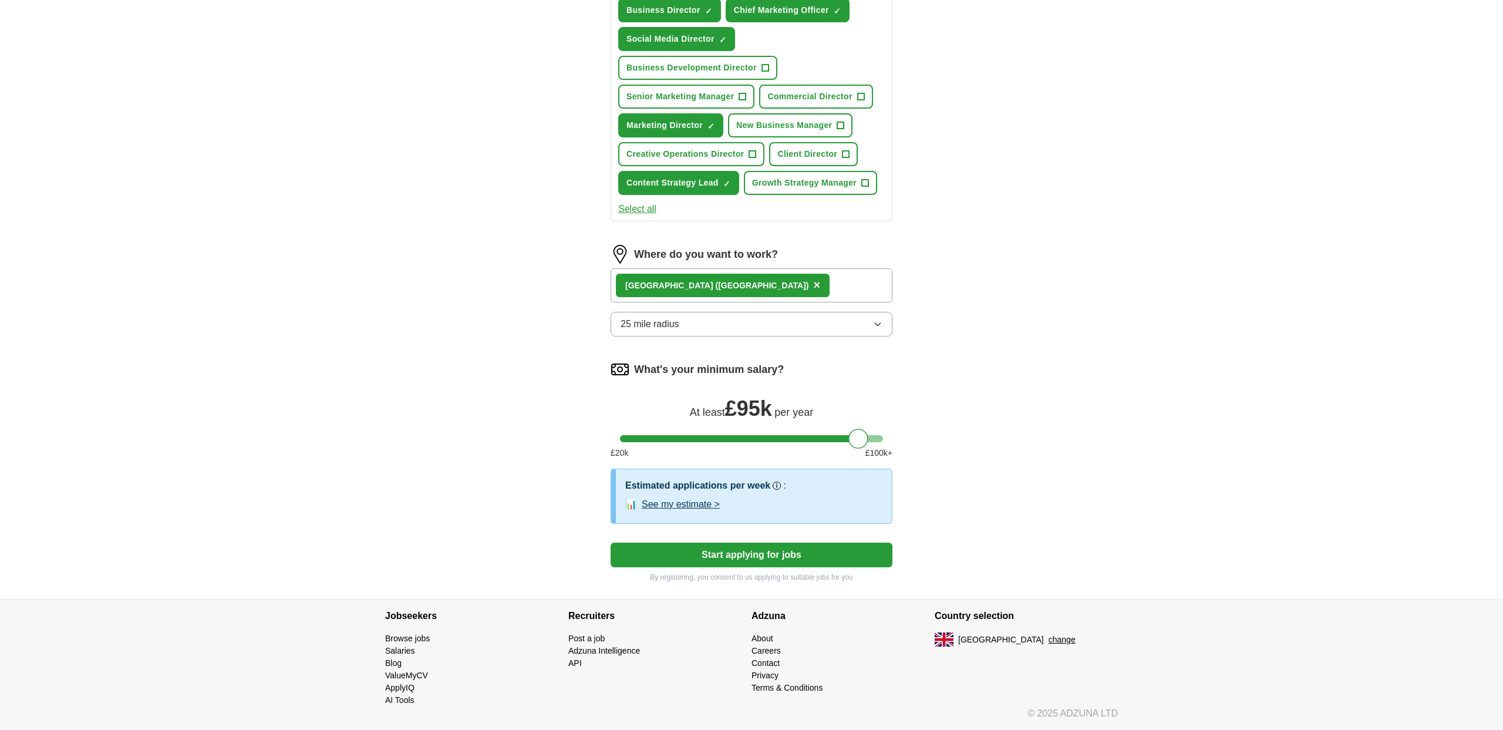
click at [705, 288] on div "[GEOGRAPHIC_DATA] ([GEOGRAPHIC_DATA]) ×" at bounding box center [752, 285] width 282 height 34
click at [813, 288] on span "×" at bounding box center [816, 284] width 7 height 13
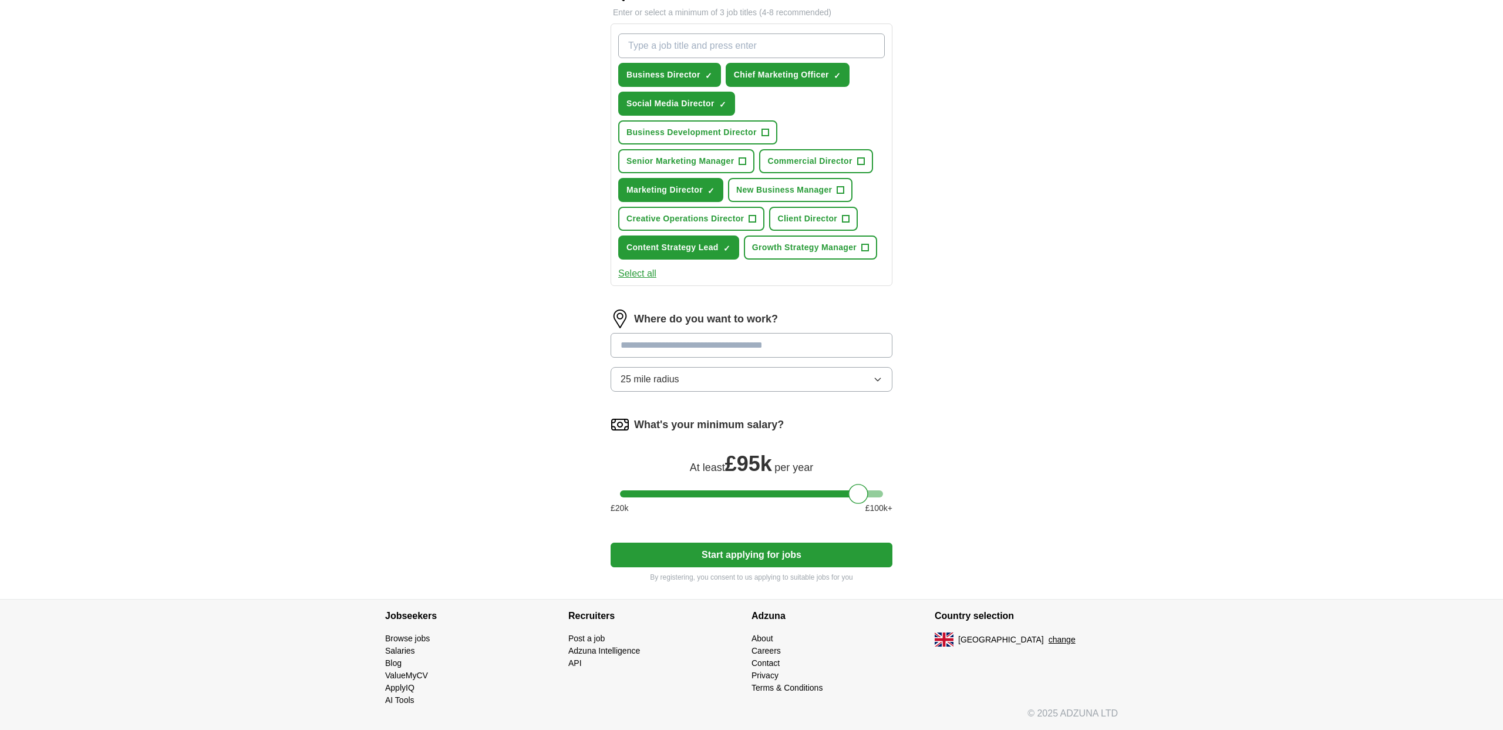
click at [646, 346] on div at bounding box center [752, 345] width 282 height 25
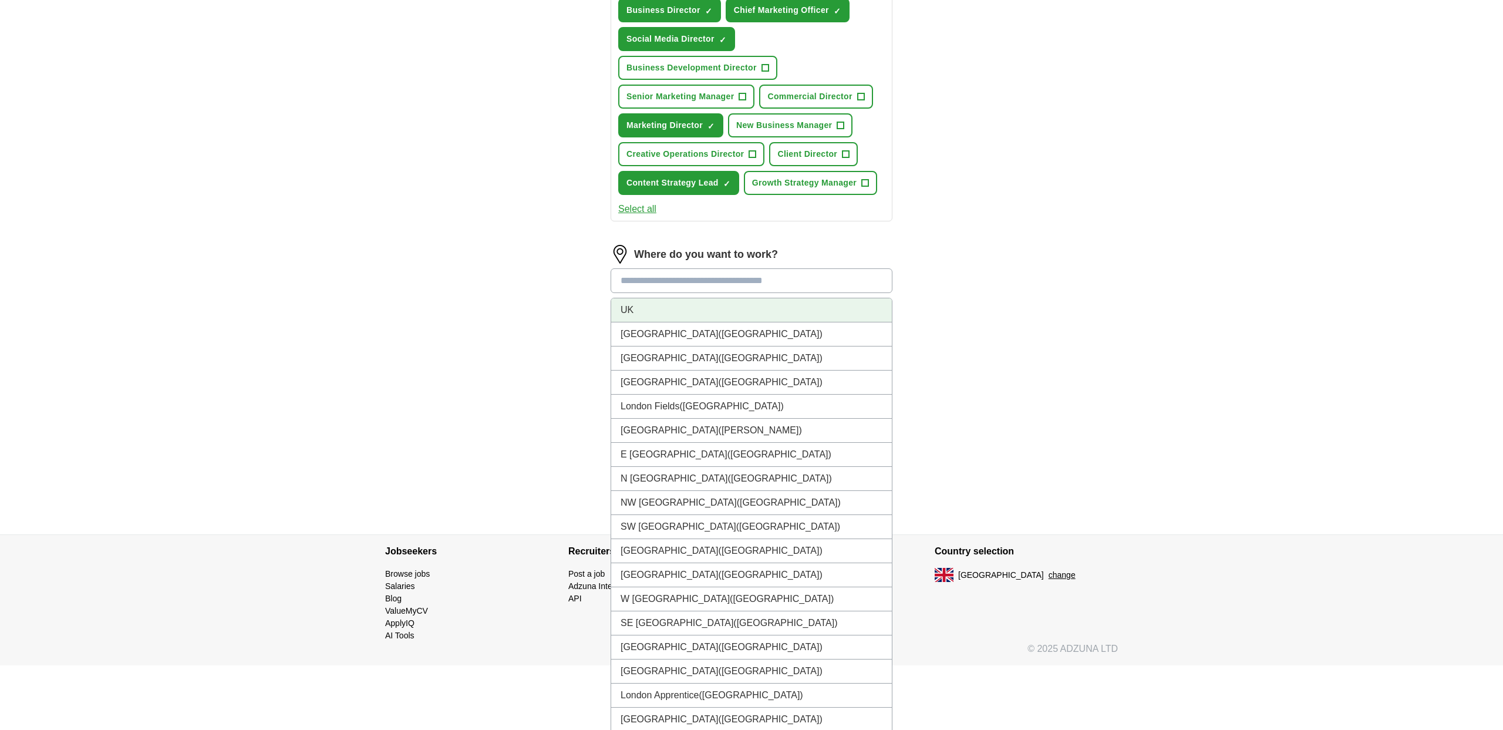
click at [639, 303] on li "UK" at bounding box center [751, 310] width 281 height 24
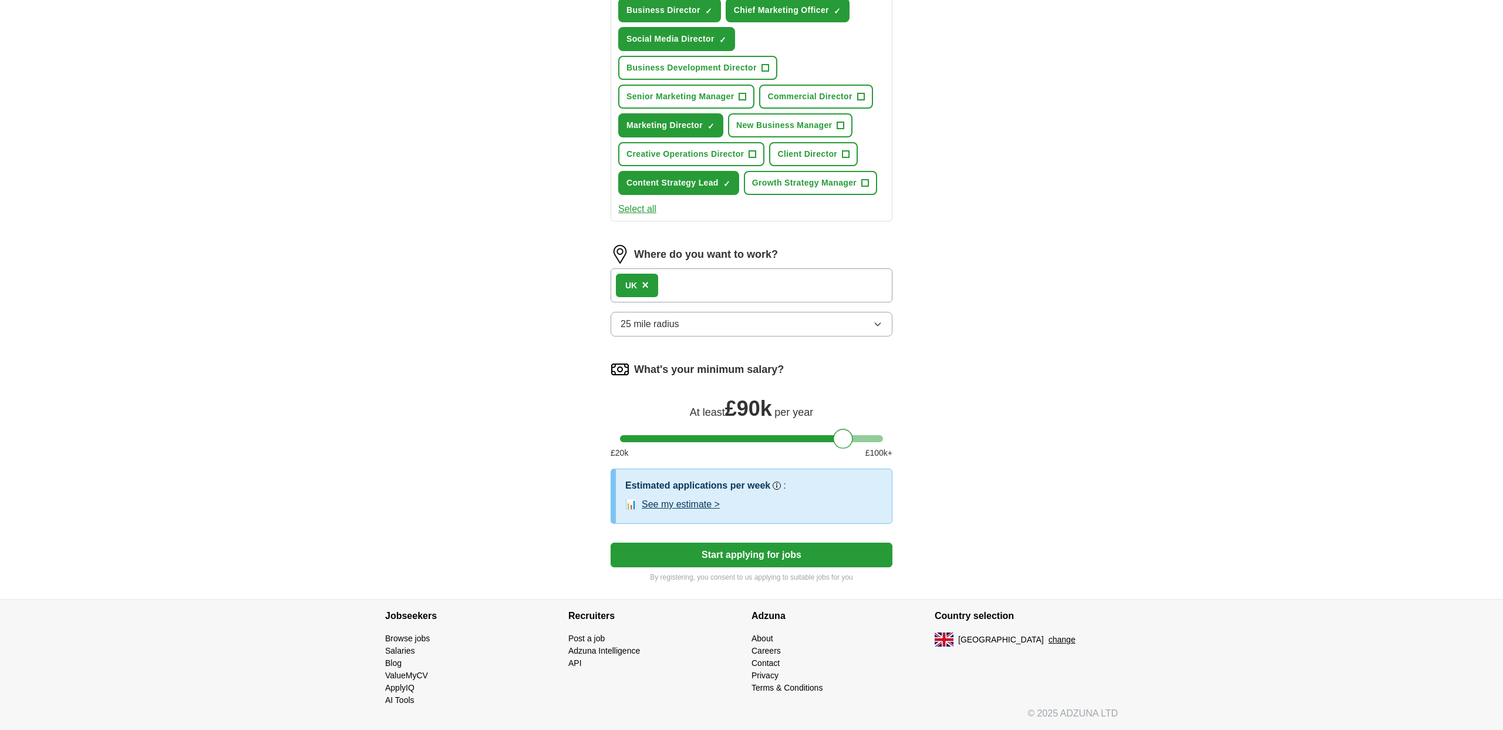
drag, startPoint x: 854, startPoint y: 440, endPoint x: 829, endPoint y: 440, distance: 25.3
click at [839, 439] on div at bounding box center [843, 439] width 20 height 20
click at [854, 435] on div at bounding box center [852, 439] width 20 height 20
click at [687, 568] on form "Select a [PERSON_NAME] CV 2025.pdf [DATE] 15:56 Upload a different CV By upload…" at bounding box center [752, 134] width 282 height 895
drag, startPoint x: 684, startPoint y: 557, endPoint x: 653, endPoint y: 543, distance: 33.4
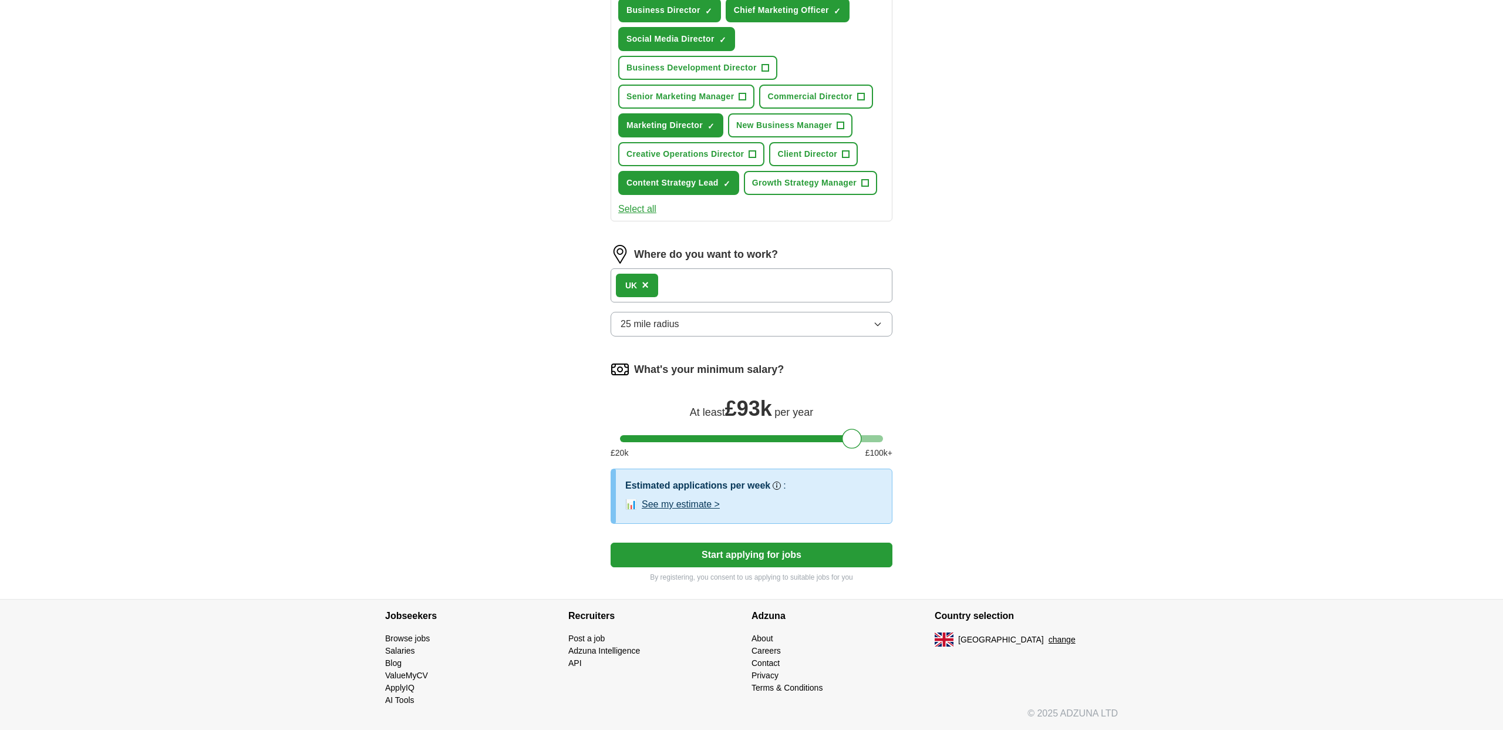
click at [684, 556] on button "Start applying for jobs" at bounding box center [752, 555] width 282 height 25
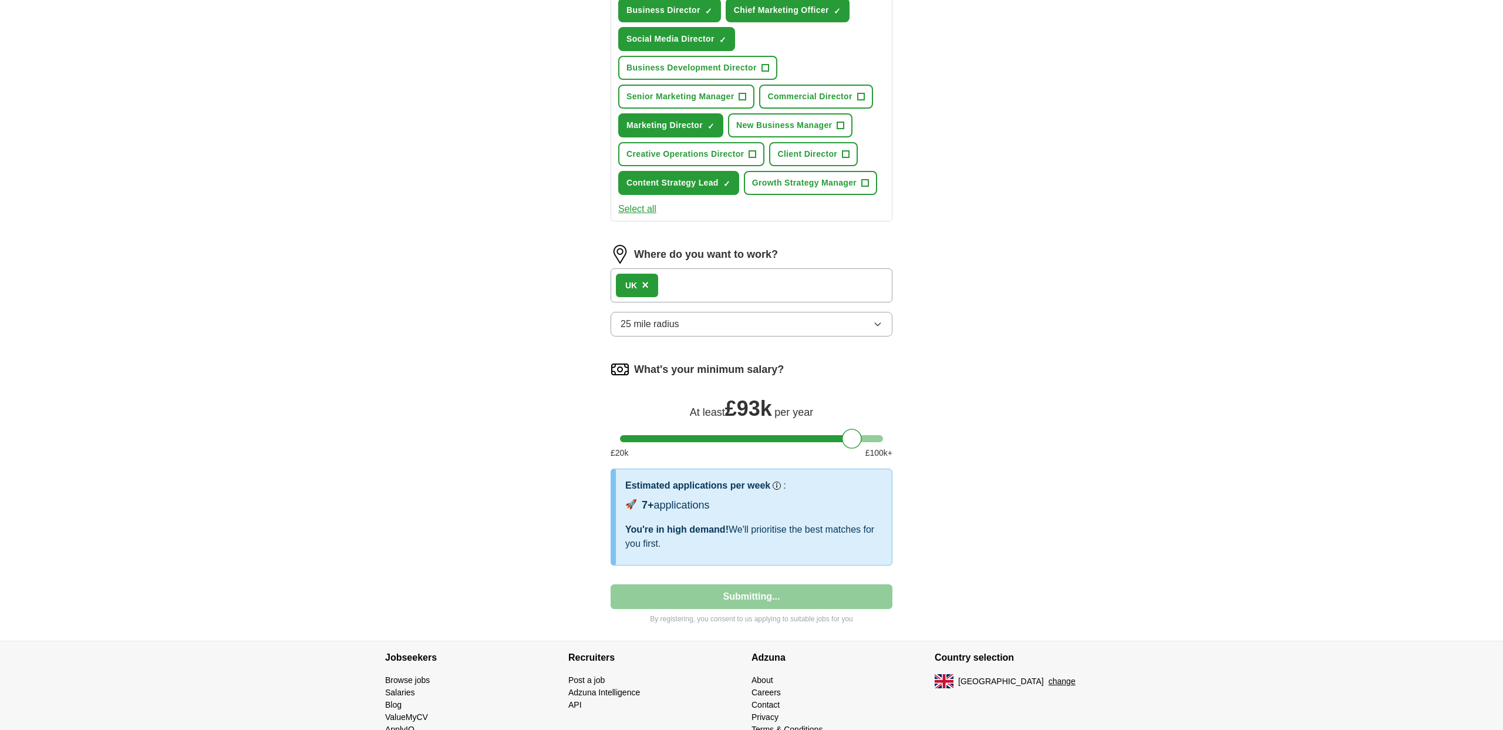
select select "**"
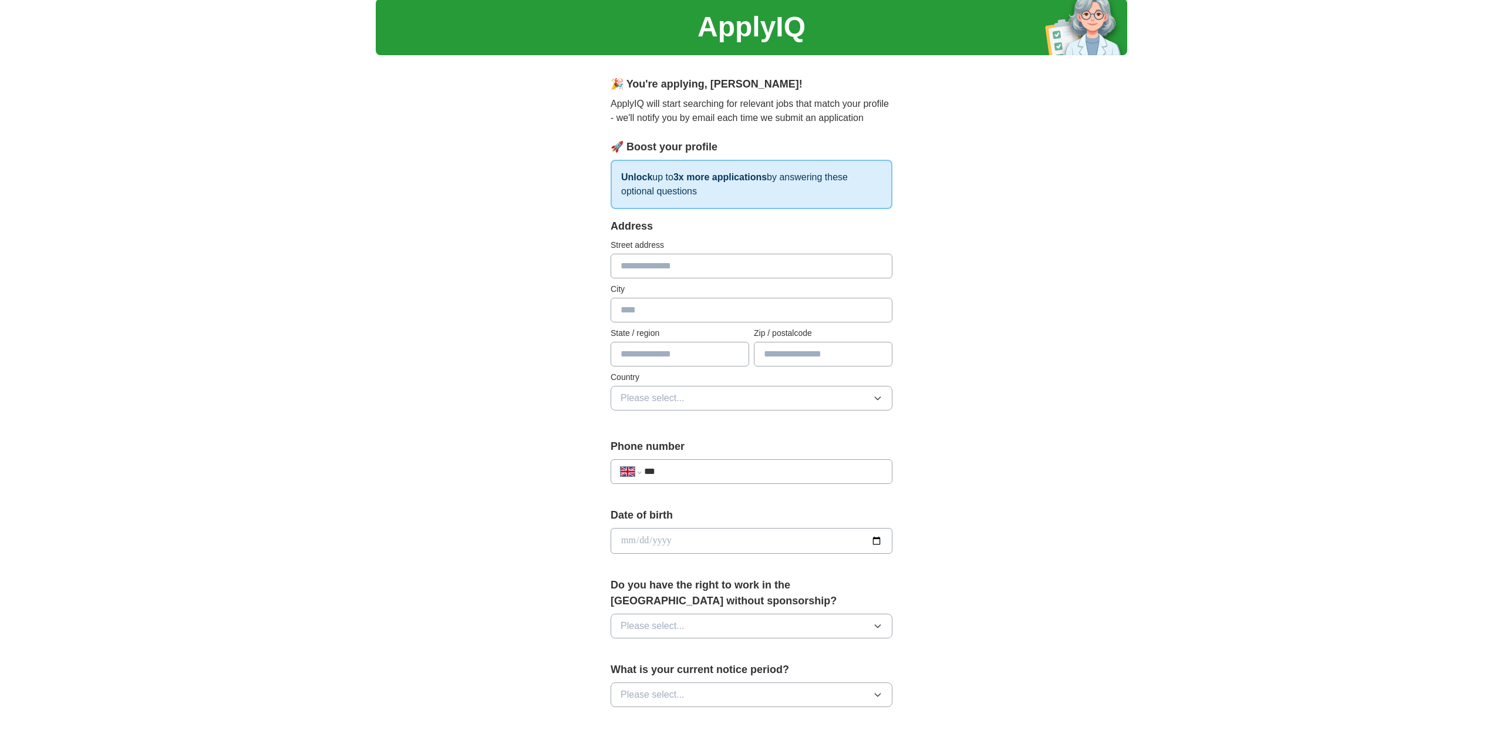
scroll to position [0, 0]
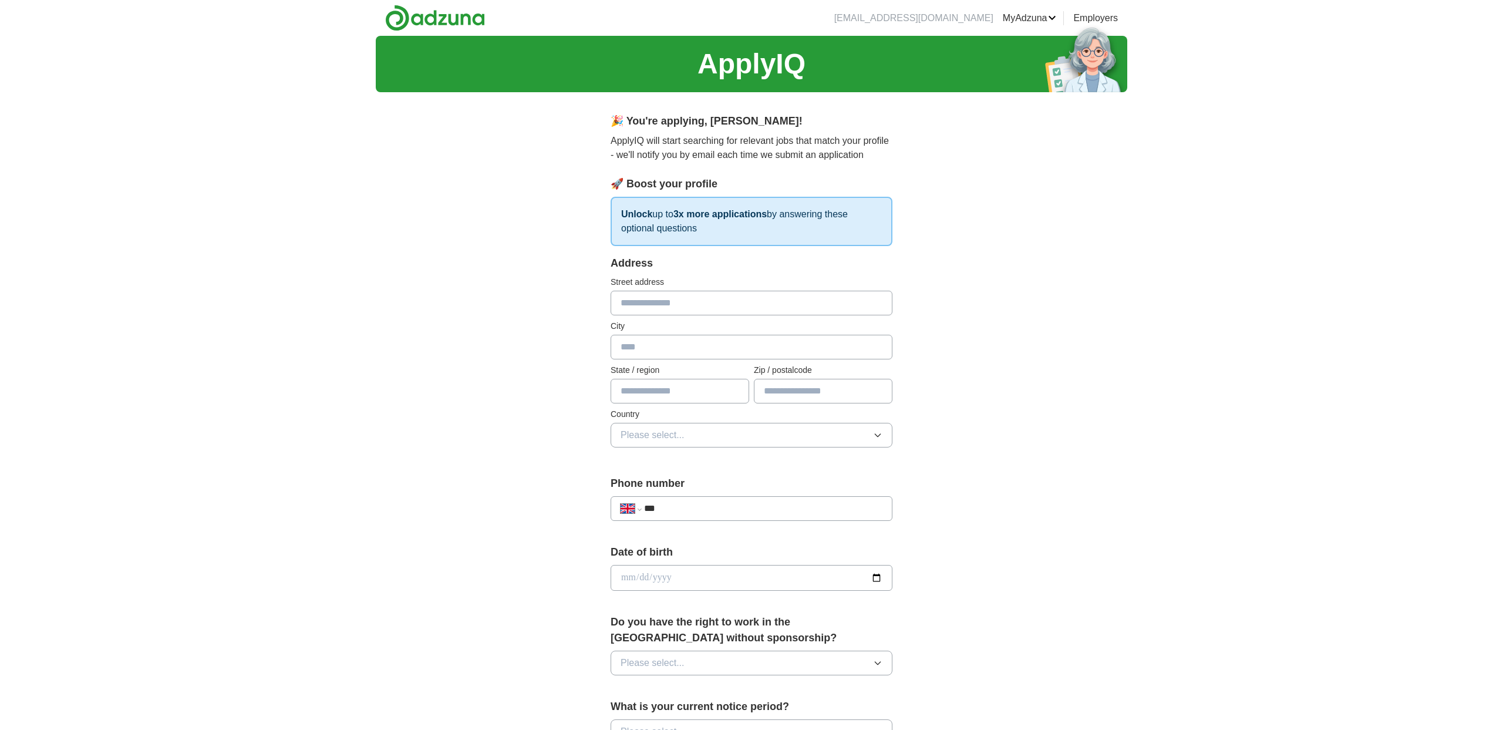
click at [689, 298] on input "text" at bounding box center [752, 303] width 282 height 25
type input "**********"
type input "******"
click at [718, 430] on button "Please select..." at bounding box center [752, 435] width 282 height 25
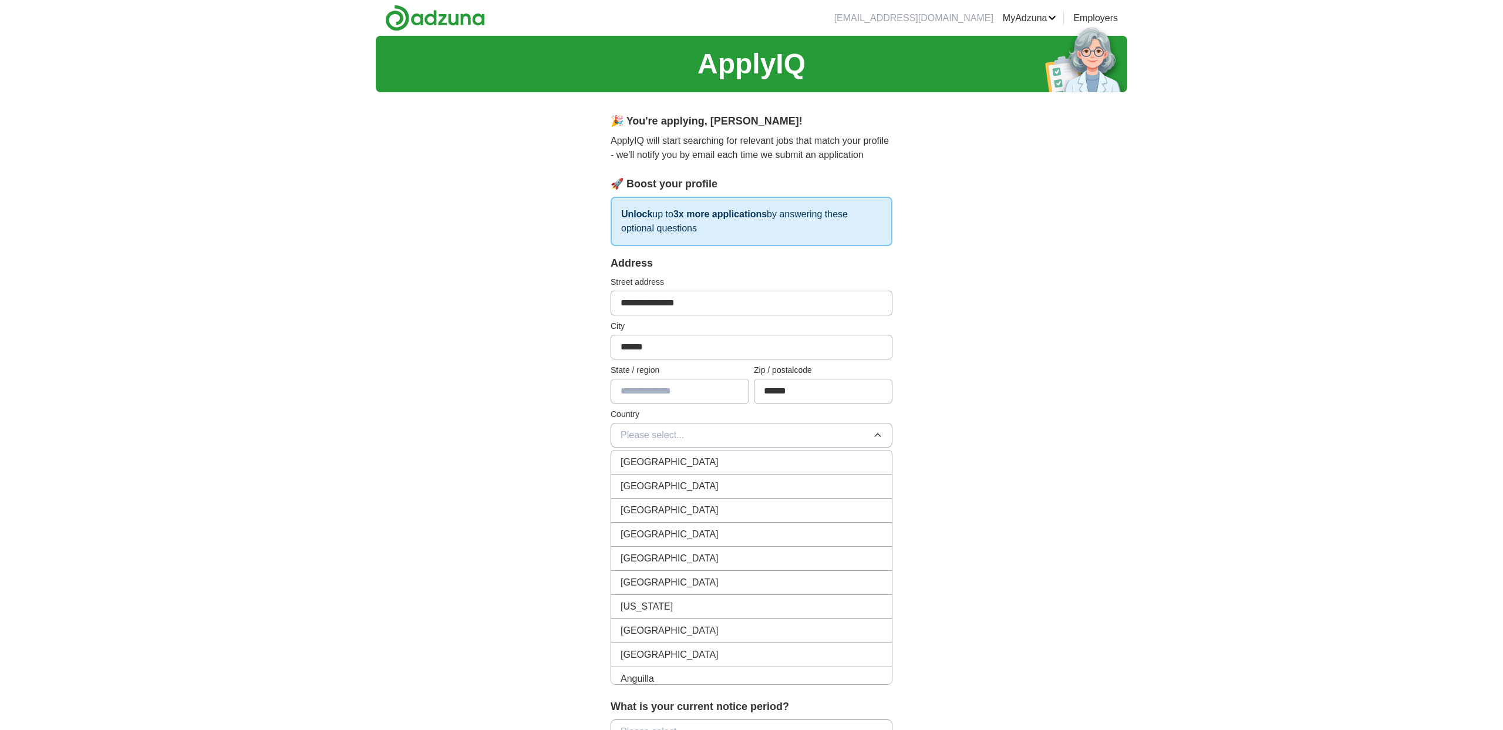
click at [696, 461] on div "[GEOGRAPHIC_DATA]" at bounding box center [752, 462] width 262 height 14
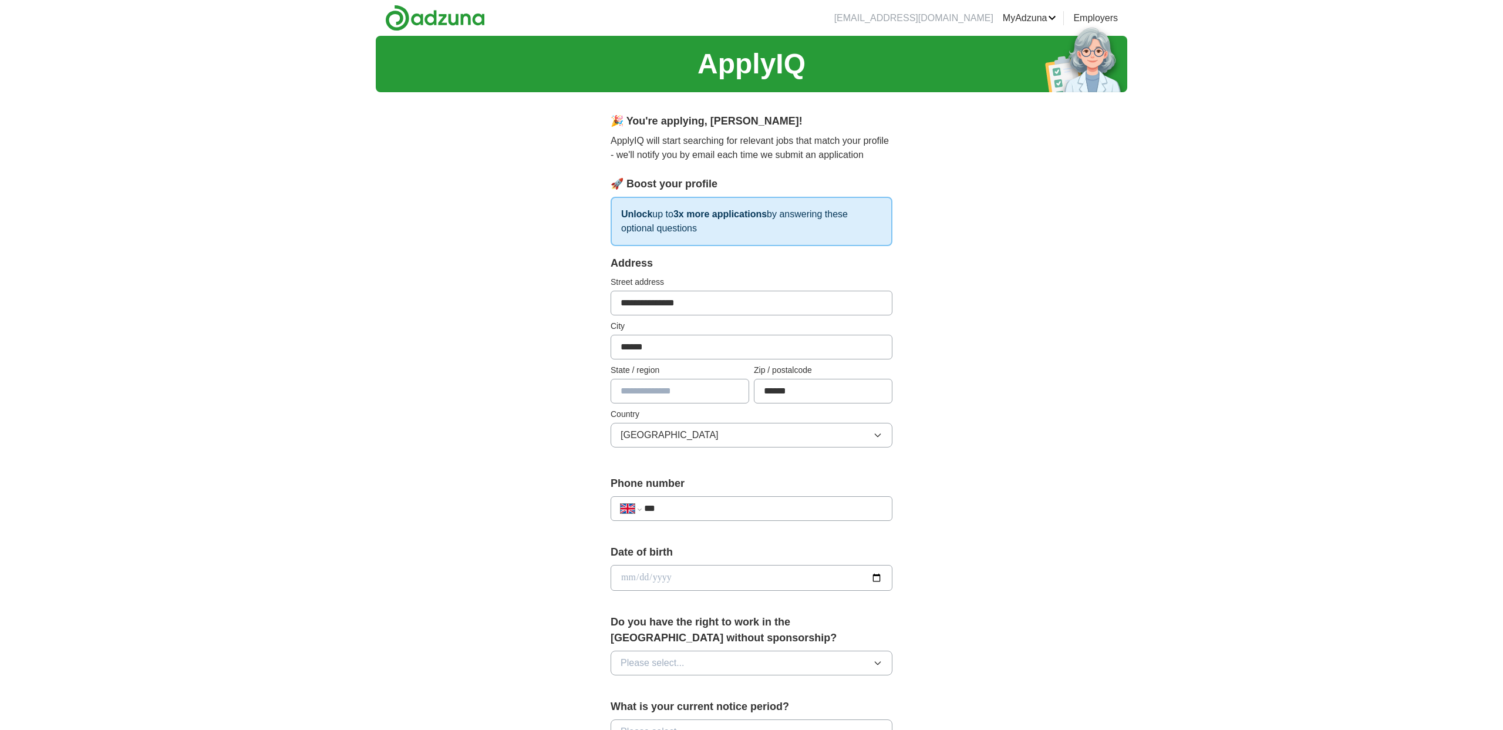
drag, startPoint x: 708, startPoint y: 497, endPoint x: 708, endPoint y: 504, distance: 6.5
click at [708, 497] on div "**********" at bounding box center [752, 508] width 282 height 25
click at [708, 506] on input "***" at bounding box center [763, 508] width 238 height 14
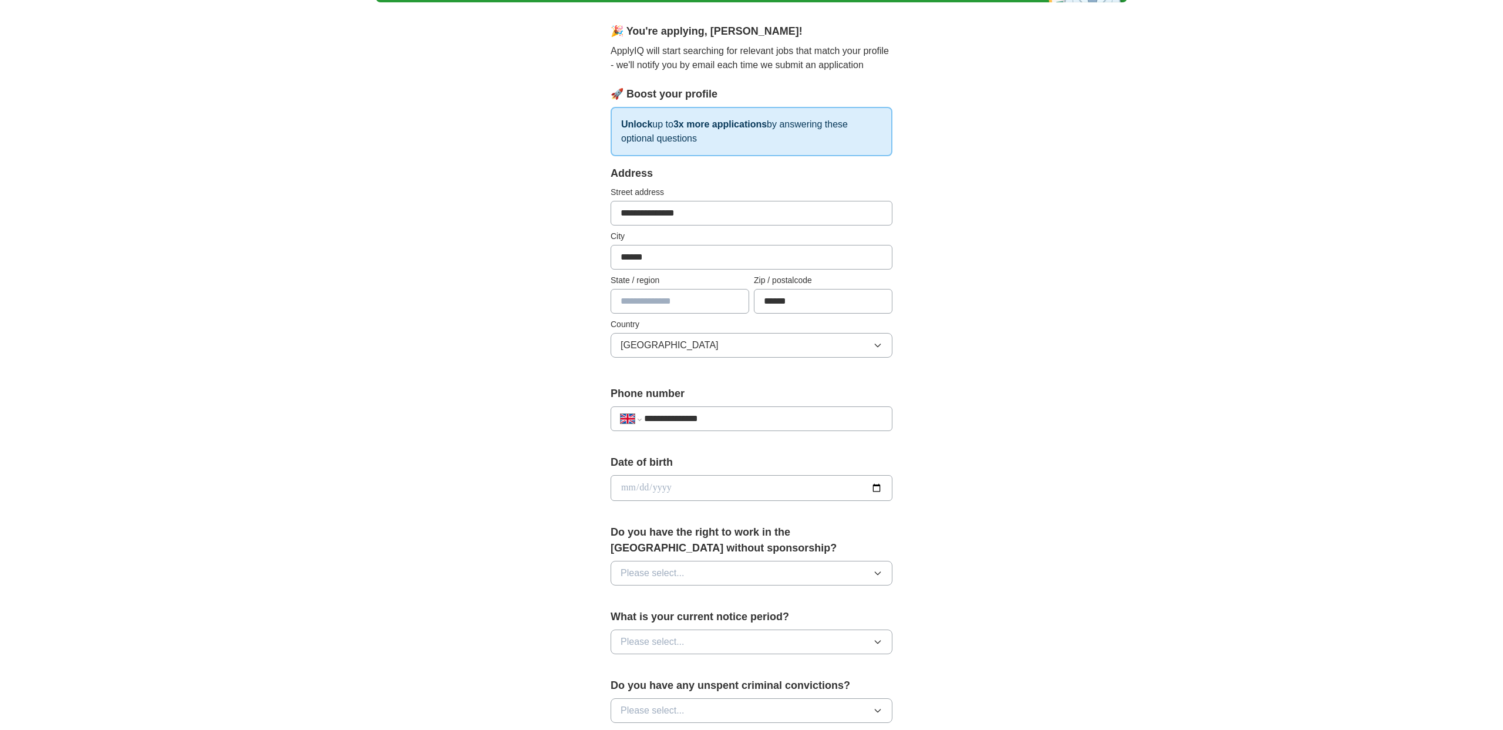
scroll to position [264, 0]
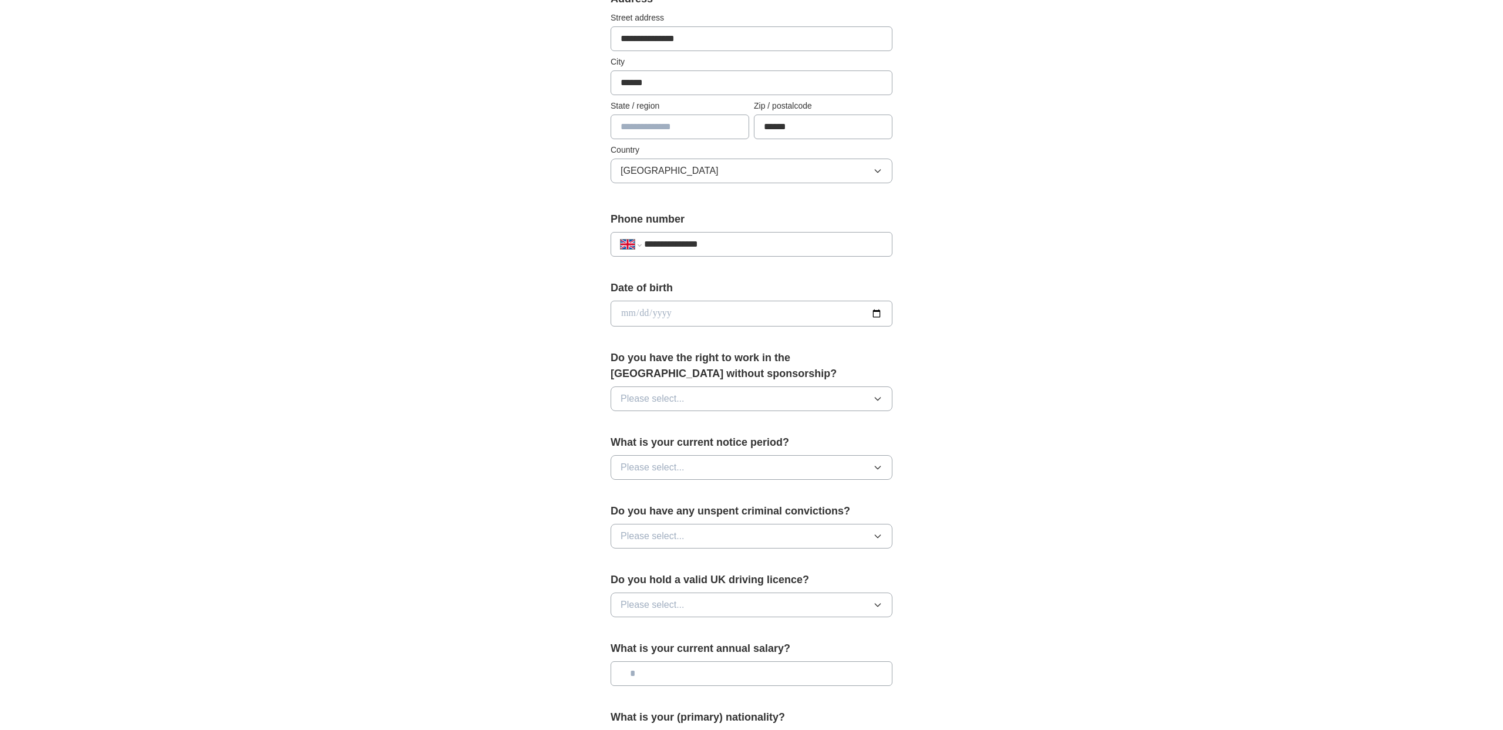
type input "**********"
click at [685, 317] on input "date" at bounding box center [752, 314] width 282 height 26
type input "**********"
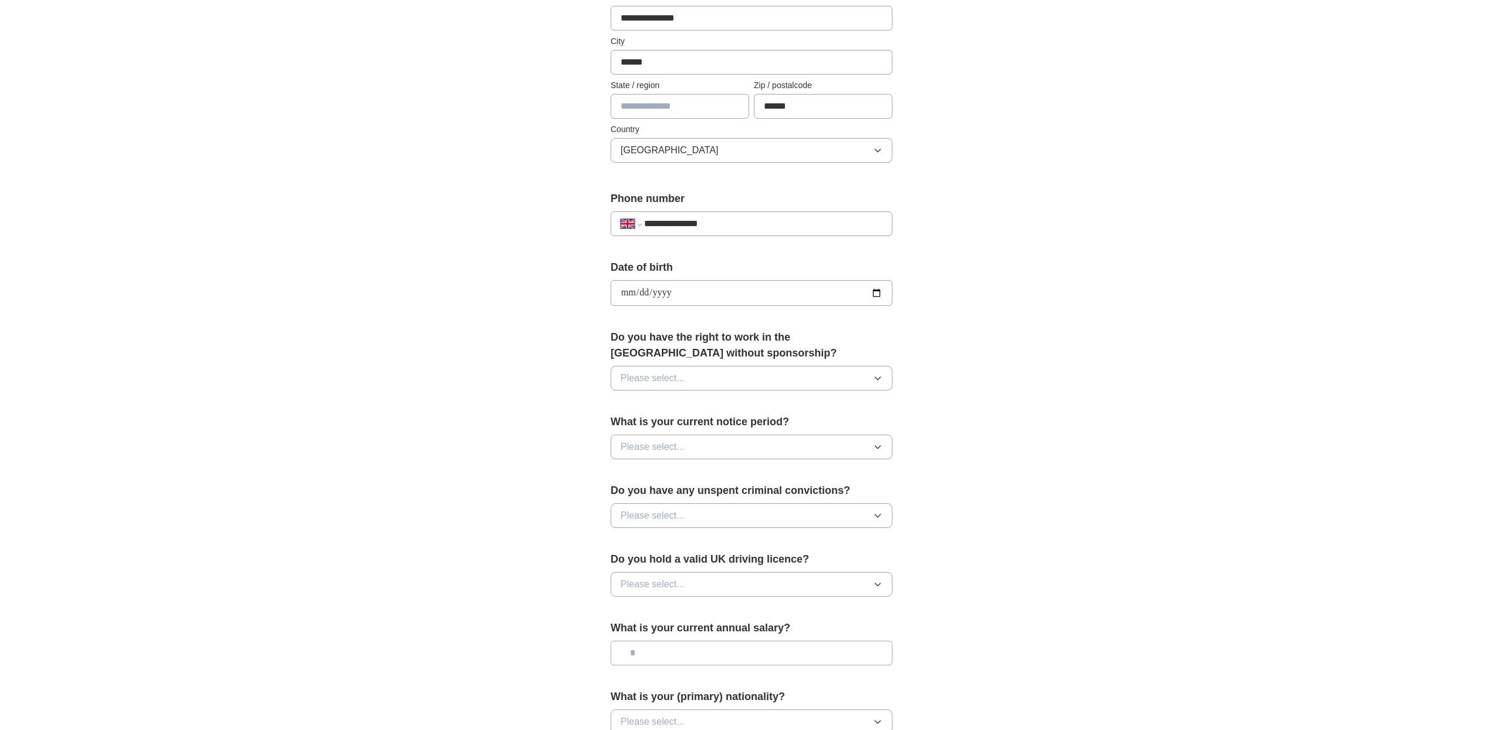
click at [661, 400] on form "**********" at bounding box center [752, 382] width 282 height 822
click at [661, 378] on span "Please select..." at bounding box center [653, 378] width 64 height 14
click at [652, 403] on div "Yes" at bounding box center [752, 405] width 262 height 14
click at [638, 445] on span "Please select..." at bounding box center [653, 447] width 64 height 14
click at [641, 471] on span "None" at bounding box center [632, 474] width 22 height 14
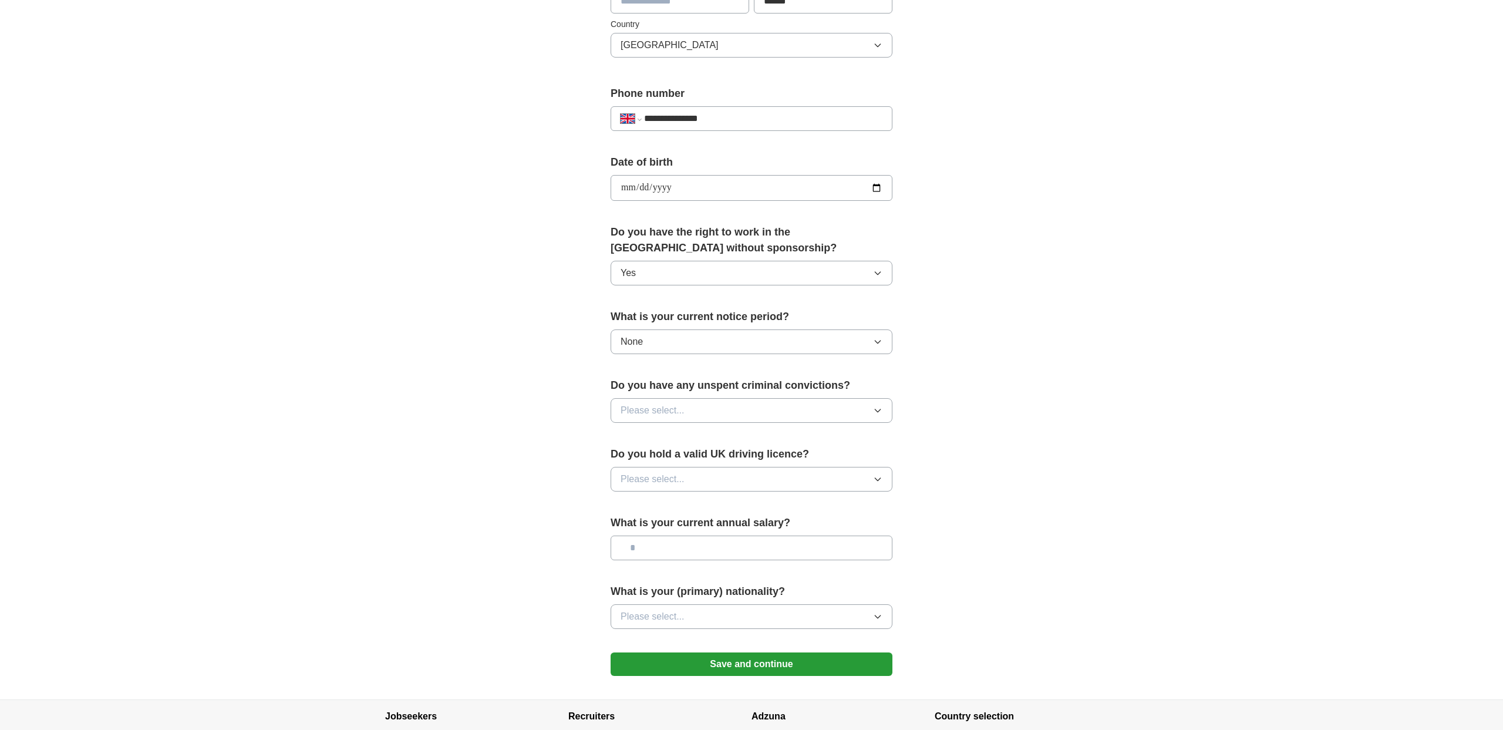
scroll to position [392, 0]
click at [655, 406] on span "Please select..." at bounding box center [653, 409] width 64 height 14
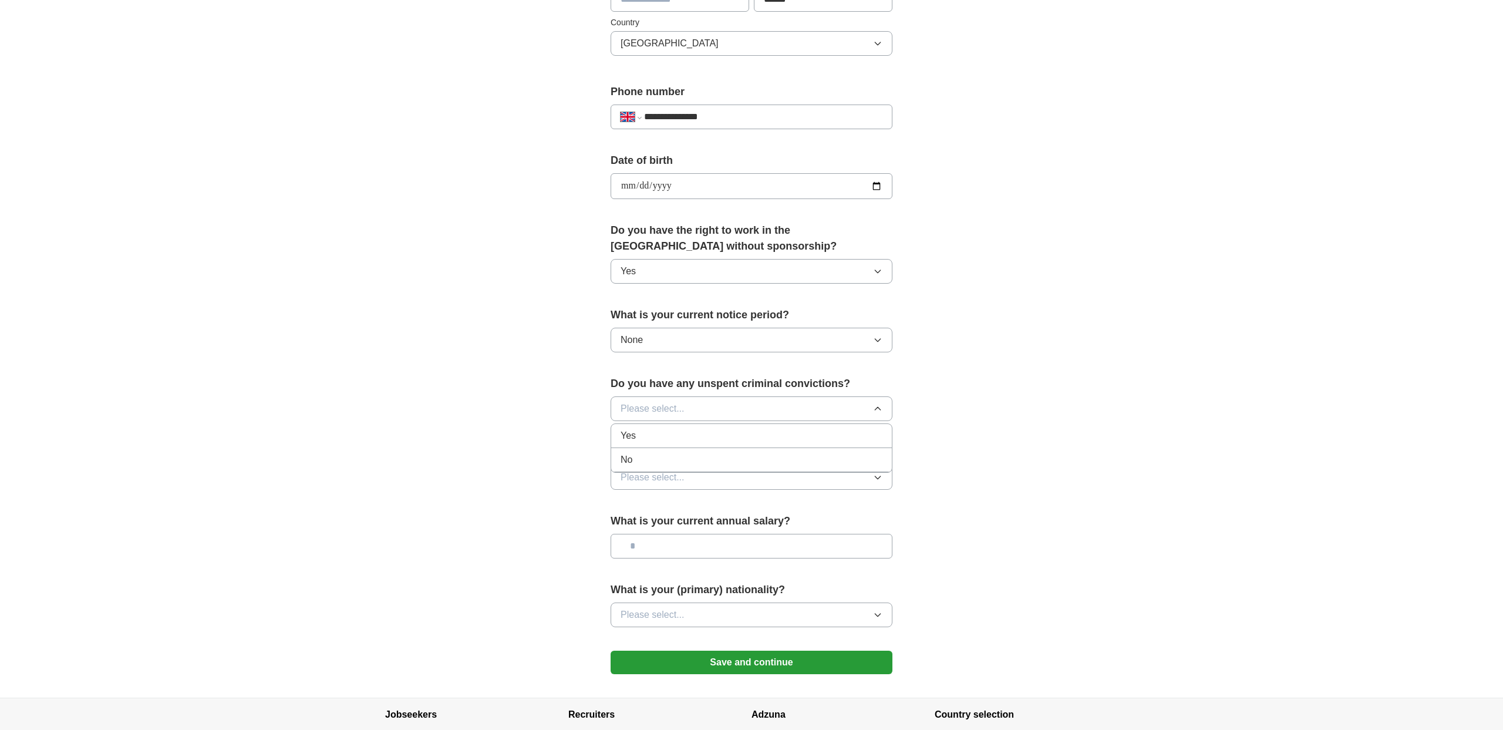
click at [649, 465] on div "No" at bounding box center [752, 460] width 262 height 14
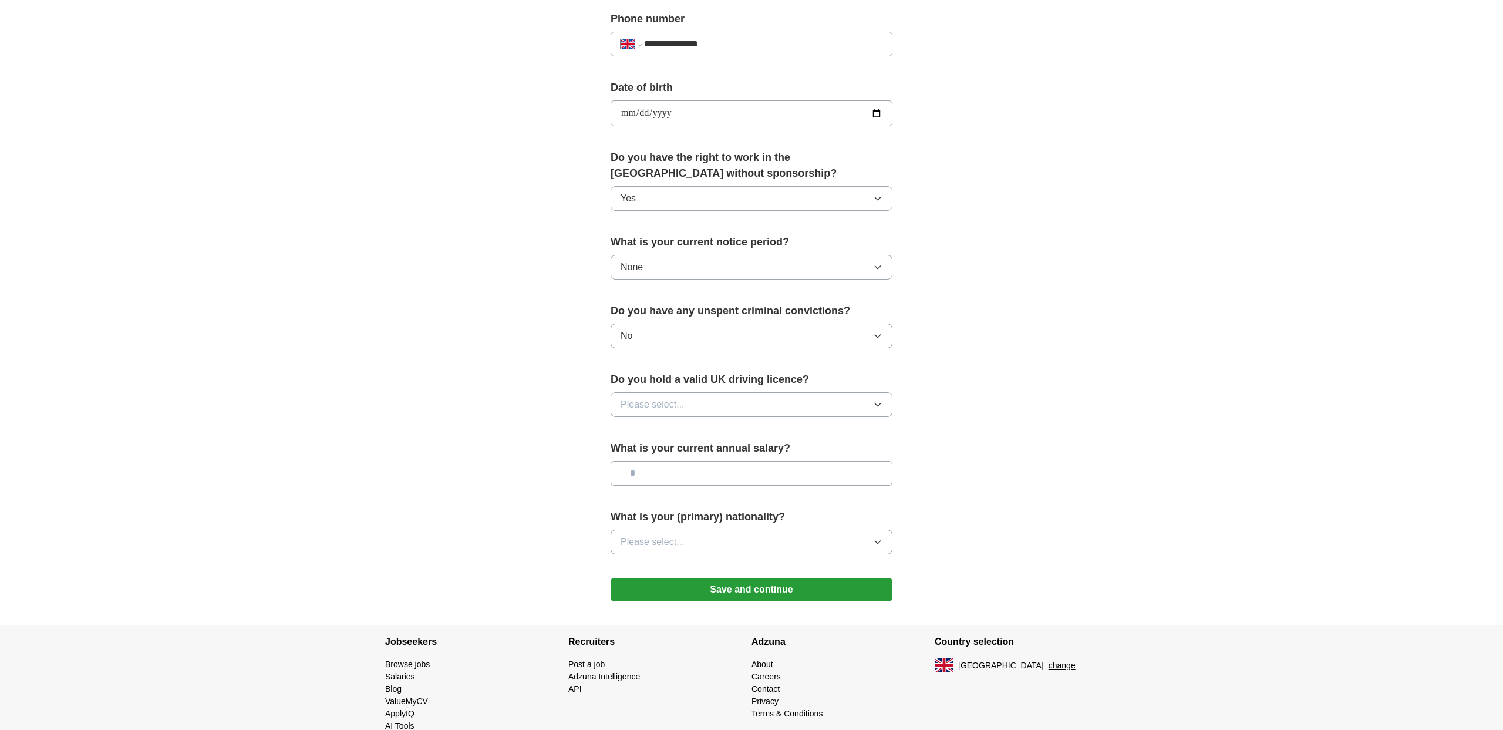
click at [652, 423] on div "Do you hold a valid UK driving licence? Please select..." at bounding box center [752, 399] width 282 height 55
click at [656, 399] on span "Please select..." at bounding box center [653, 403] width 64 height 14
click at [648, 423] on div "Yes" at bounding box center [752, 430] width 262 height 14
click at [662, 467] on input "text" at bounding box center [752, 472] width 282 height 25
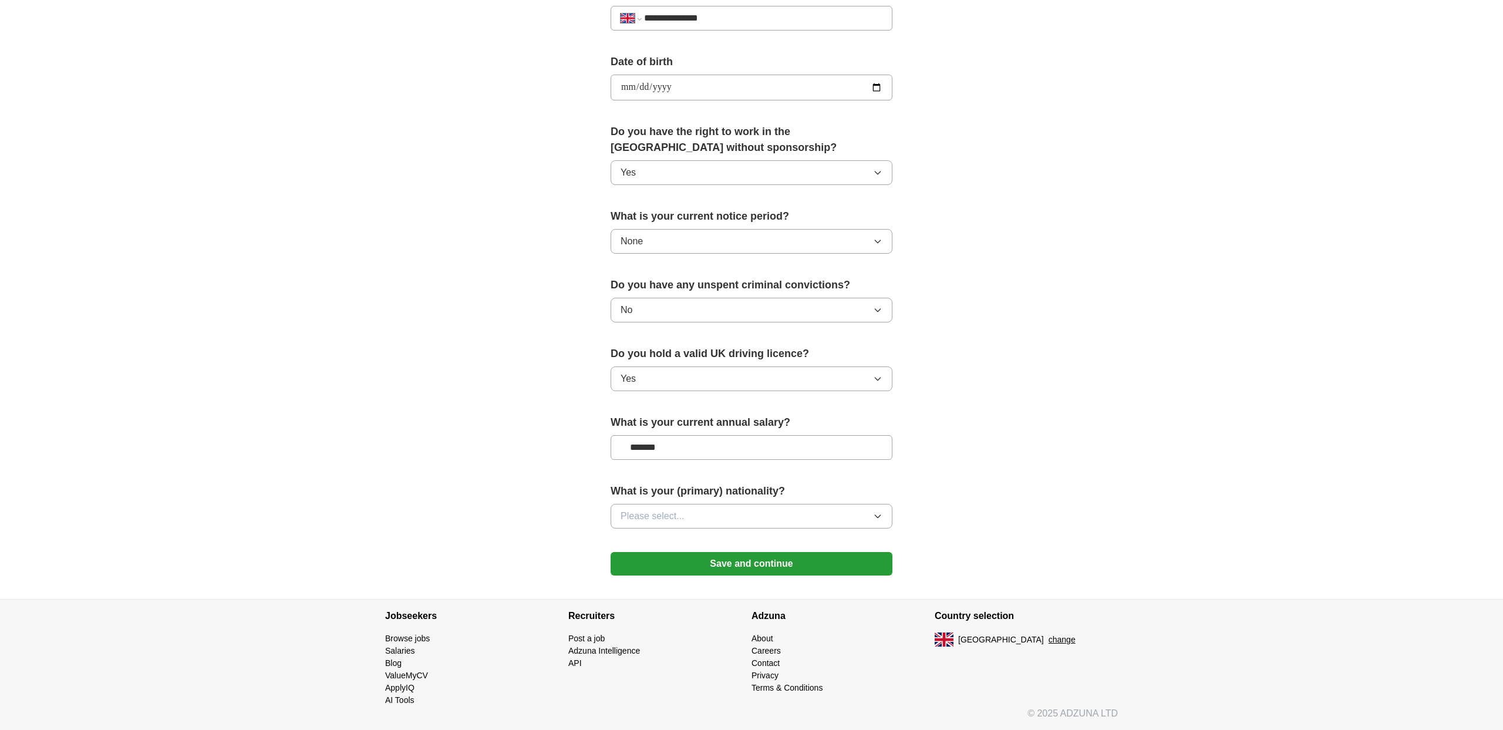
type input "*******"
click at [668, 508] on button "Please select..." at bounding box center [752, 516] width 282 height 25
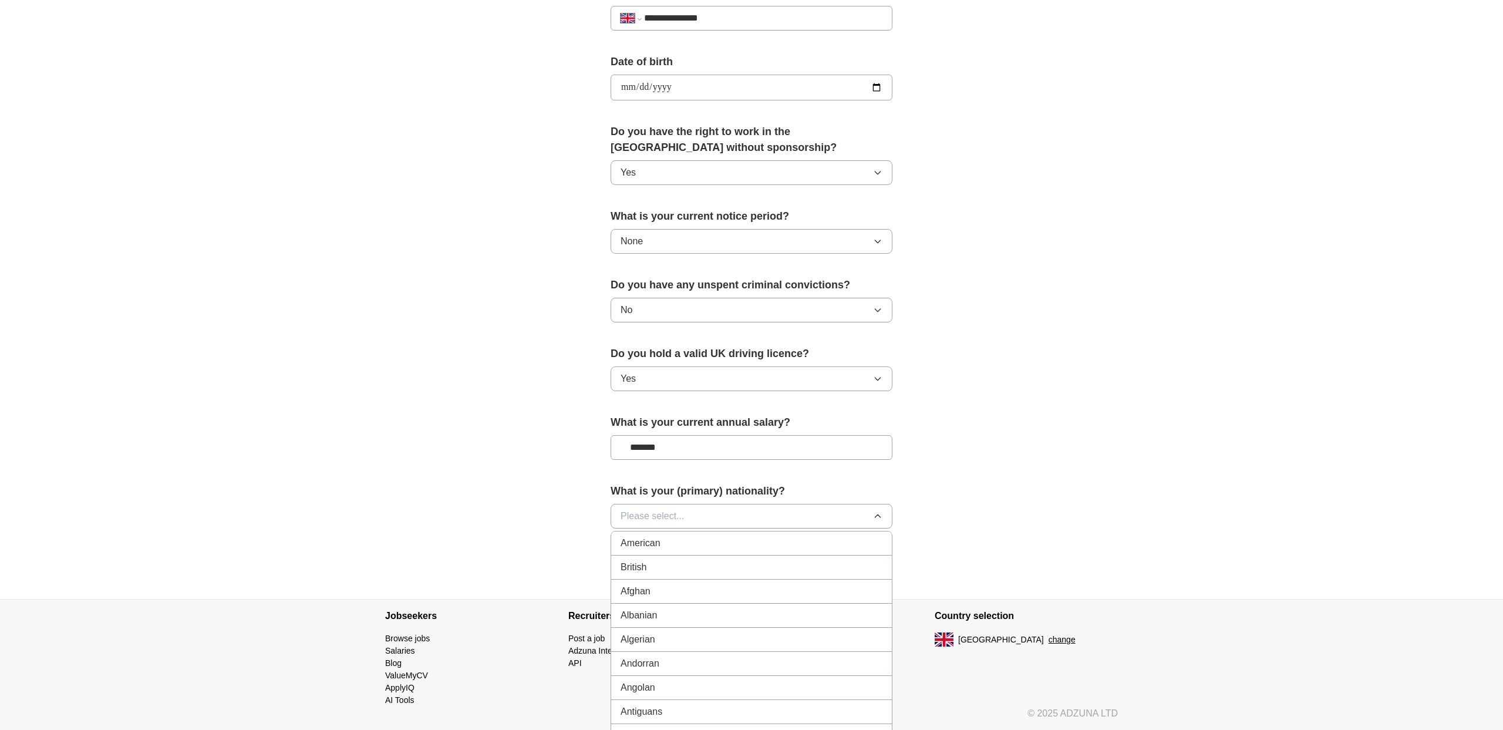
click at [658, 560] on div "British" at bounding box center [752, 567] width 262 height 14
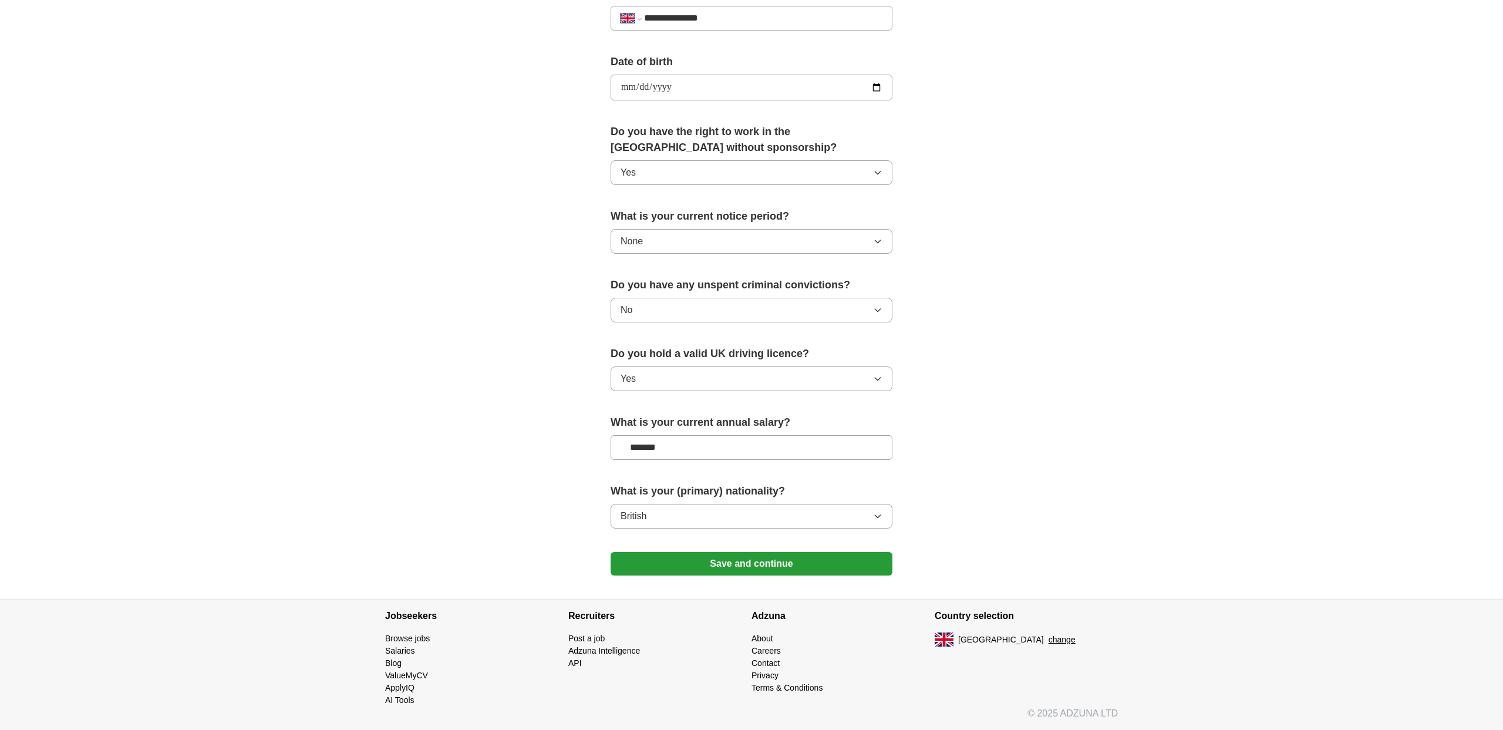
scroll to position [488, 0]
click at [683, 556] on button "Save and continue" at bounding box center [752, 565] width 282 height 23
